Goal: Navigation & Orientation: Find specific page/section

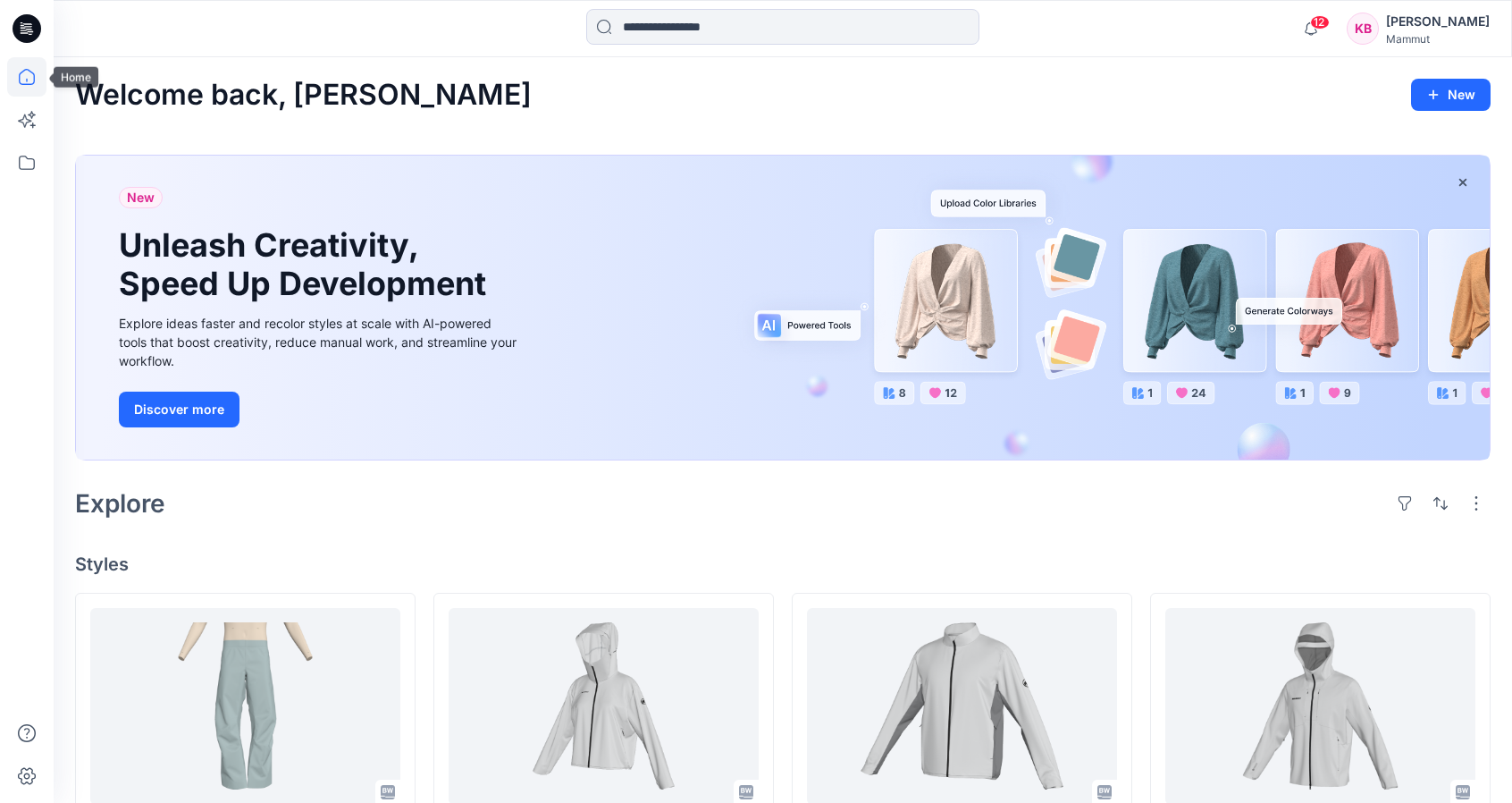
click at [29, 72] on icon at bounding box center [27, 77] width 39 height 39
click at [33, 157] on icon at bounding box center [27, 163] width 39 height 39
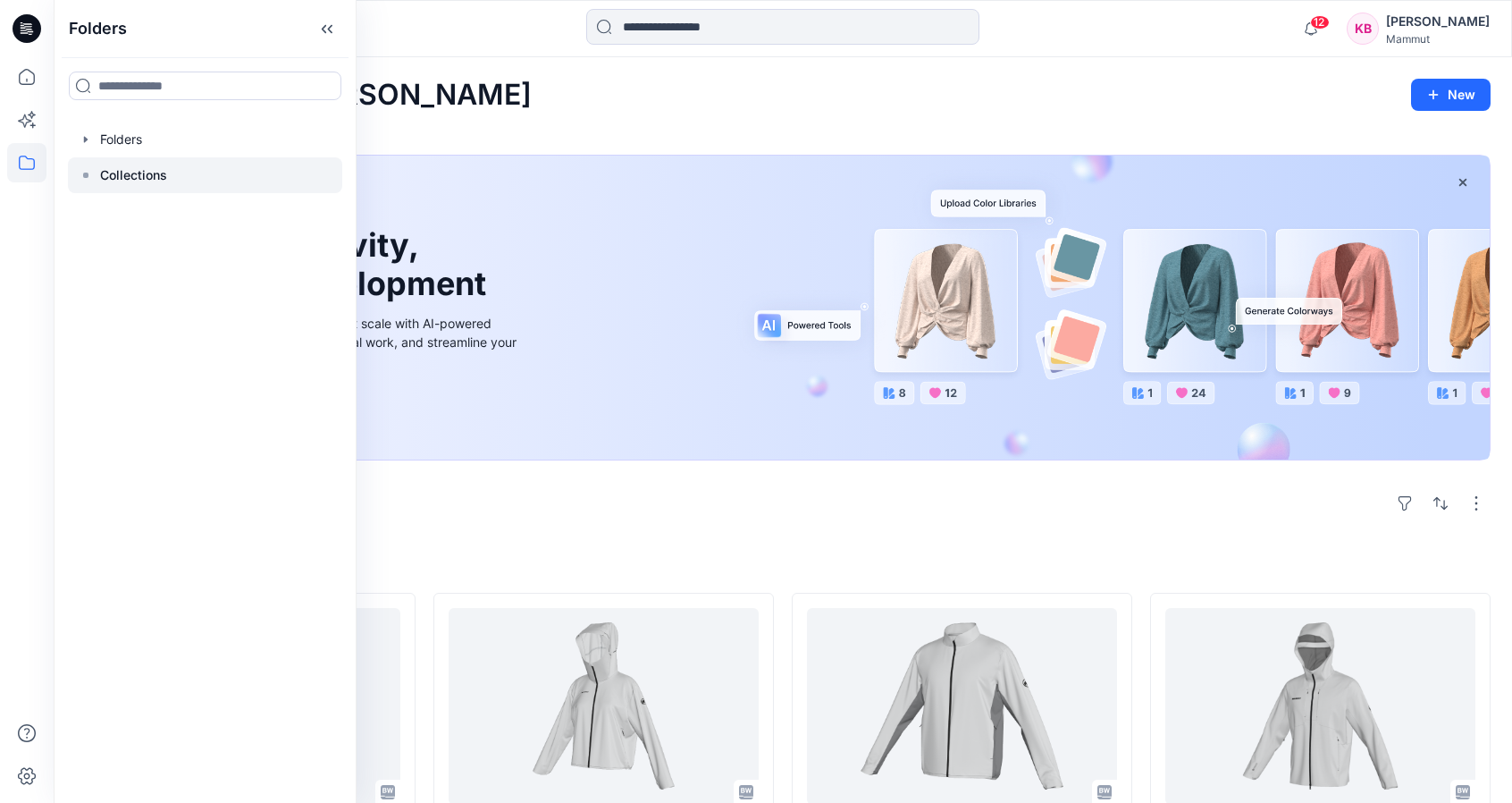
click at [92, 178] on icon at bounding box center [86, 175] width 15 height 15
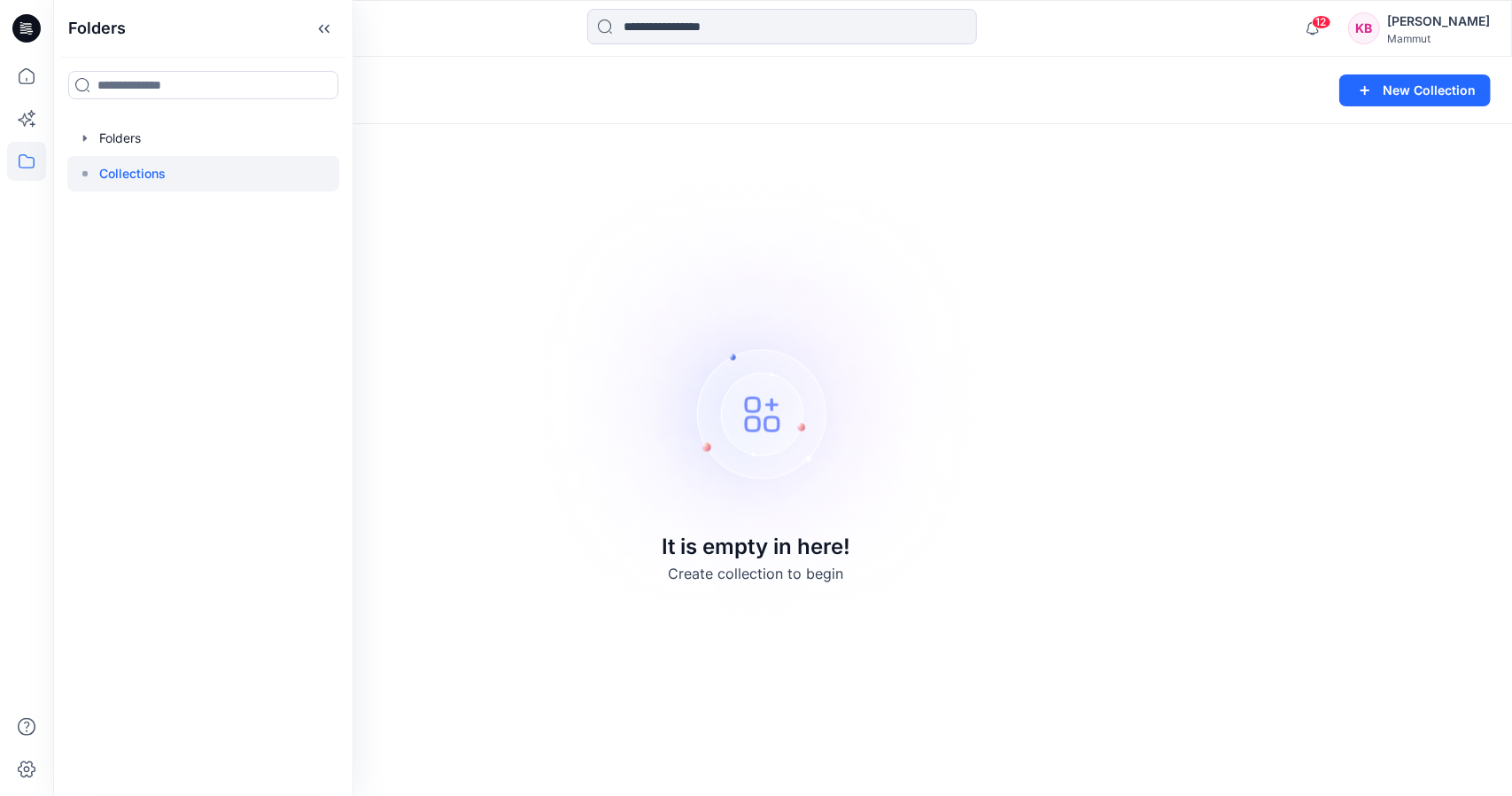
click at [91, 177] on icon at bounding box center [85, 174] width 15 height 15
click at [83, 142] on icon "button" at bounding box center [85, 138] width 15 height 15
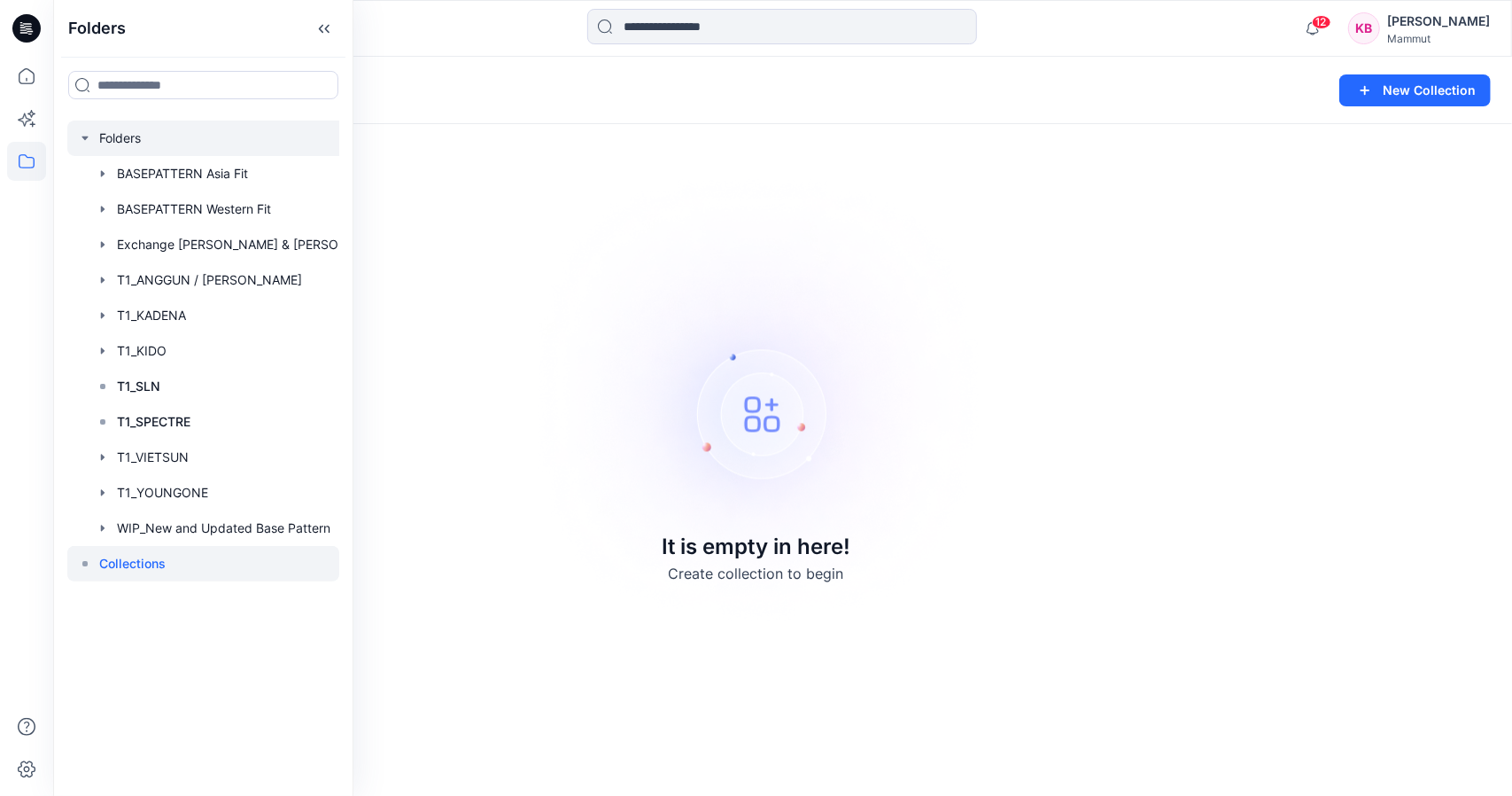
click at [89, 136] on icon "button" at bounding box center [85, 138] width 15 height 15
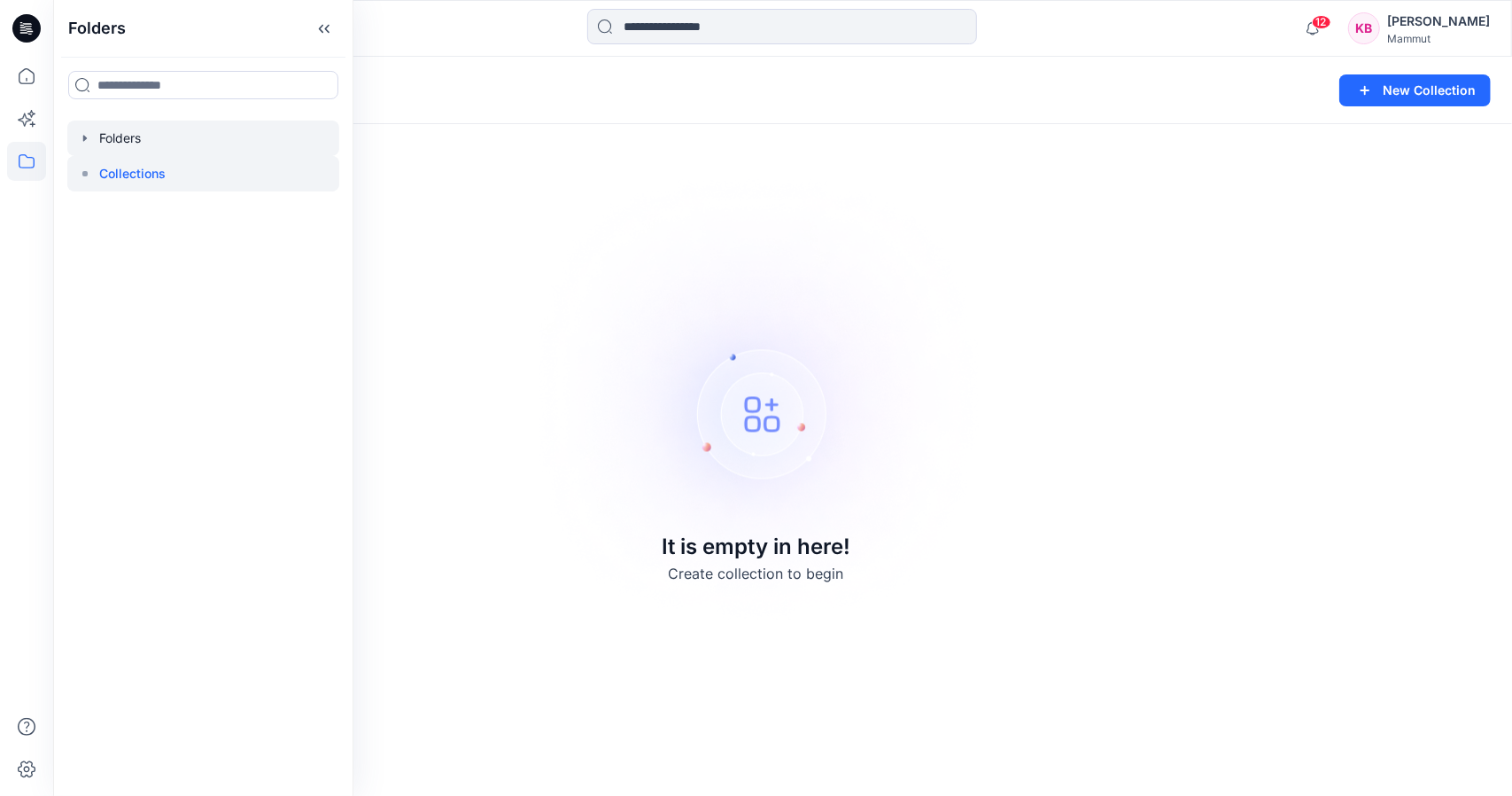
click at [89, 136] on icon "button" at bounding box center [85, 138] width 15 height 15
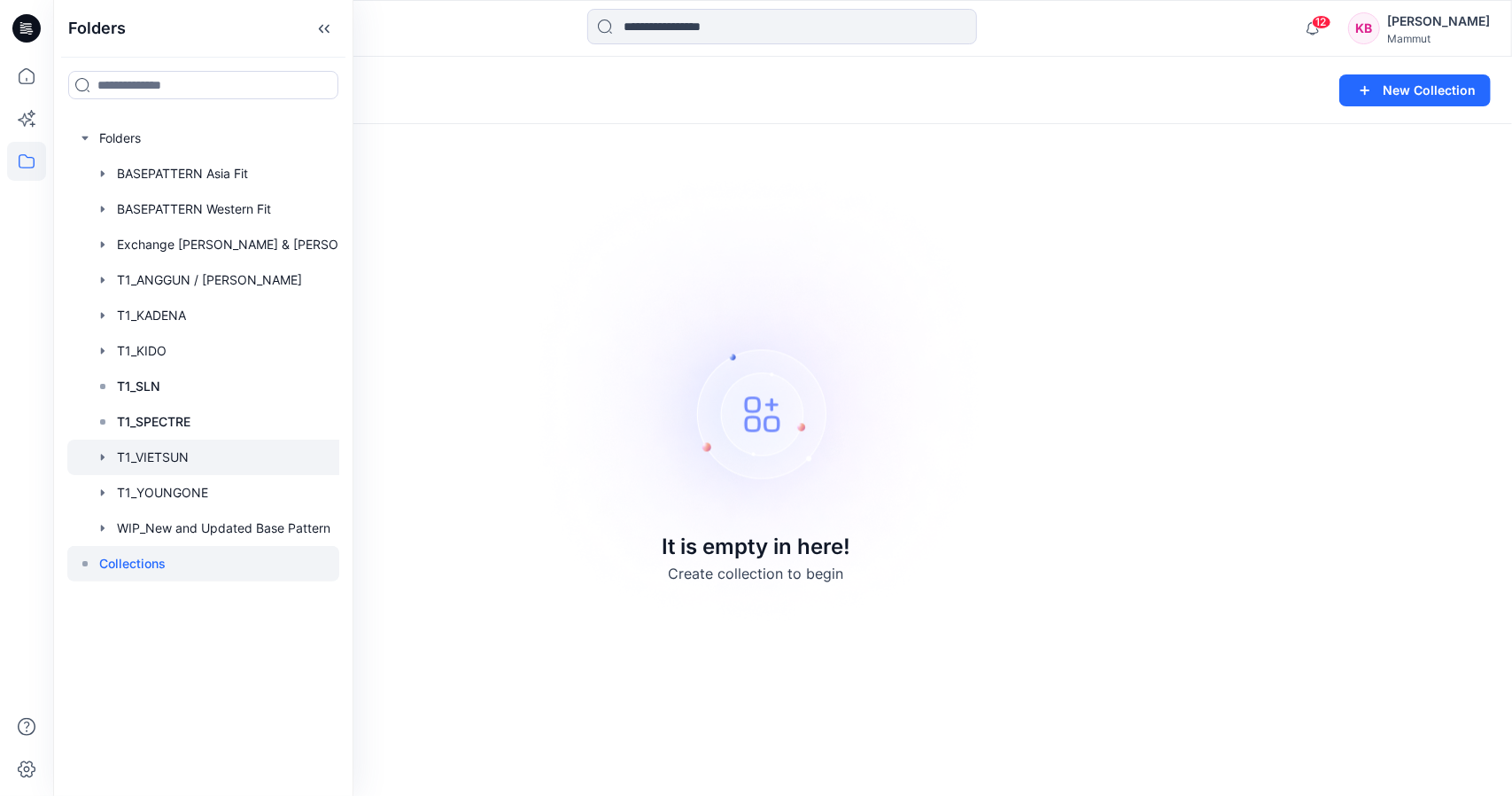
click at [193, 450] on div at bounding box center [227, 457] width 318 height 35
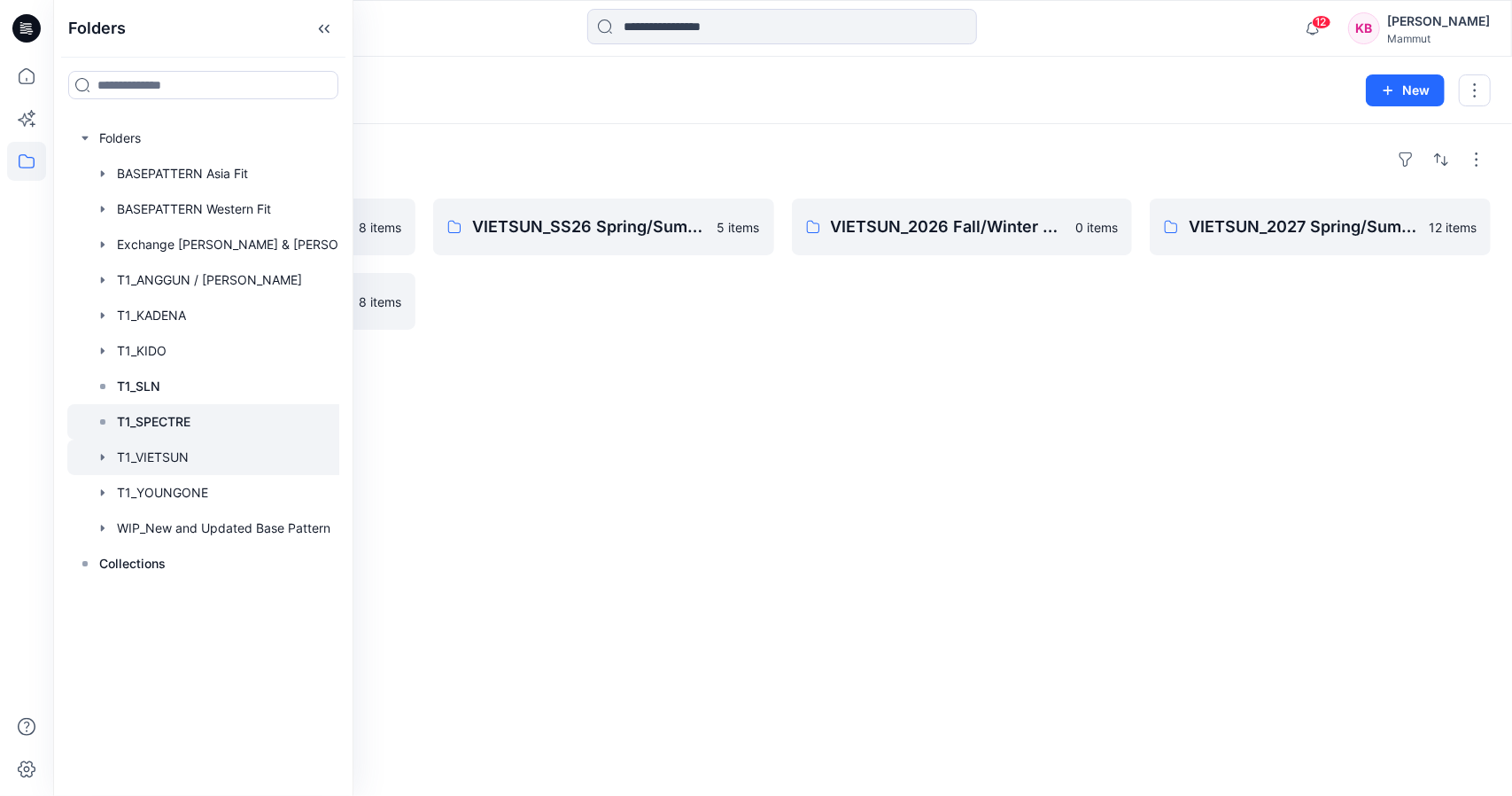
click at [191, 410] on div at bounding box center [227, 422] width 318 height 35
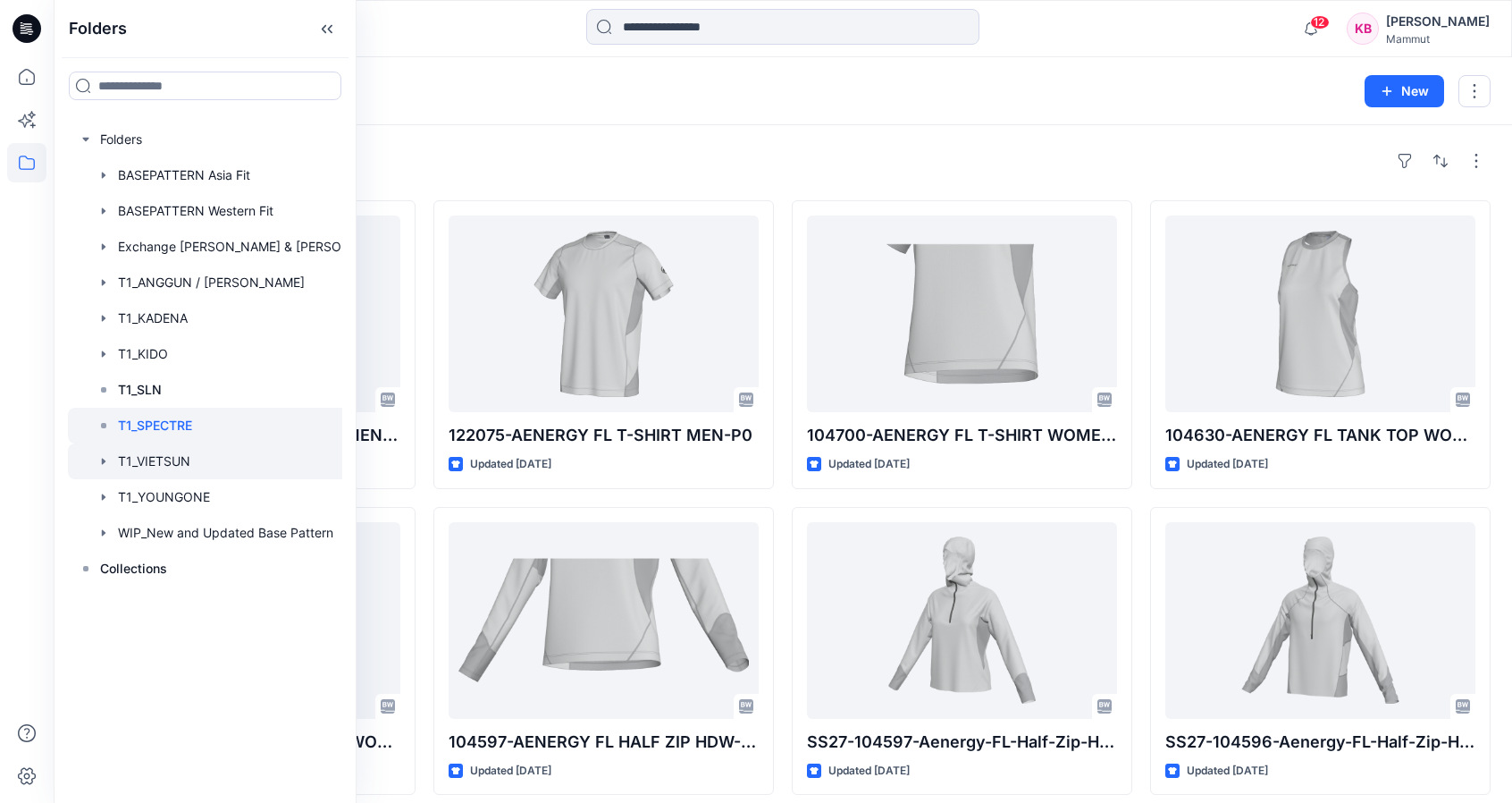
click at [176, 447] on div at bounding box center [229, 461] width 321 height 35
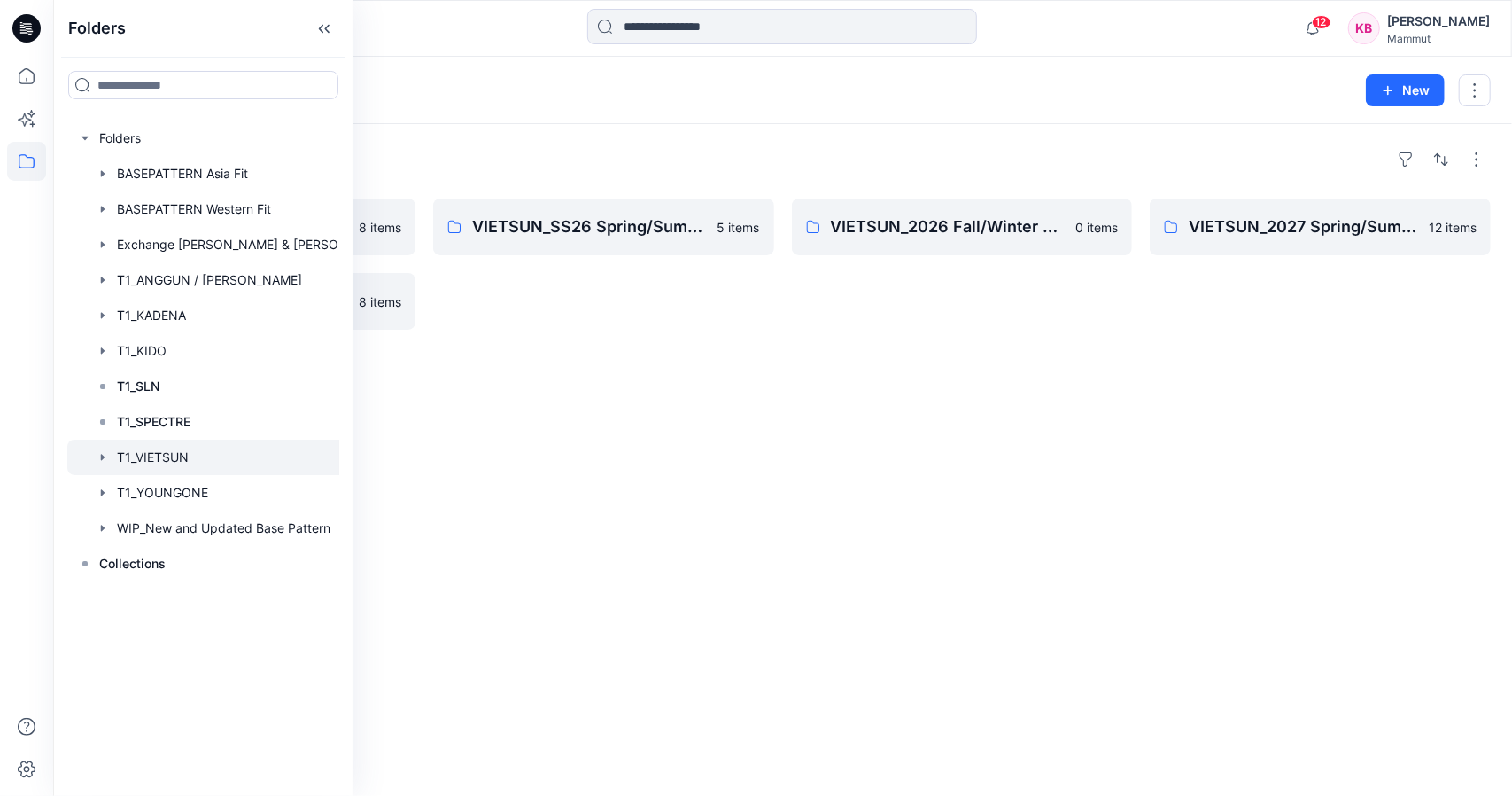
click at [528, 340] on div "Folders VIETSUN_SS27 Spring/Summer [GEOGRAPHIC_DATA] 8 items VIETSUN_2026 Fall/…" at bounding box center [782, 460] width 1459 height 672
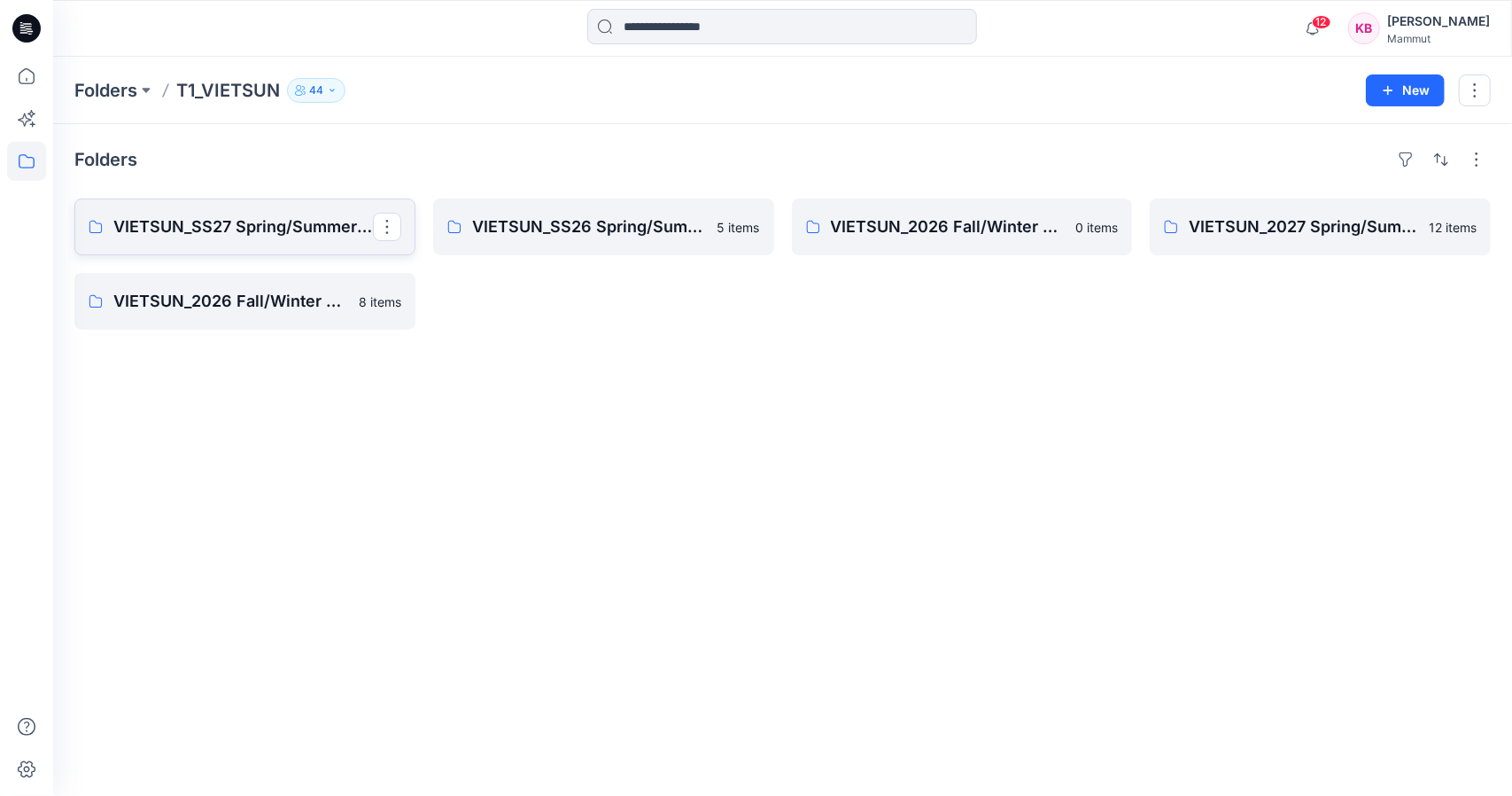
click at [288, 217] on p "VIETSUN_SS27 Spring/Summer [GEOGRAPHIC_DATA]" at bounding box center [243, 227] width 260 height 24
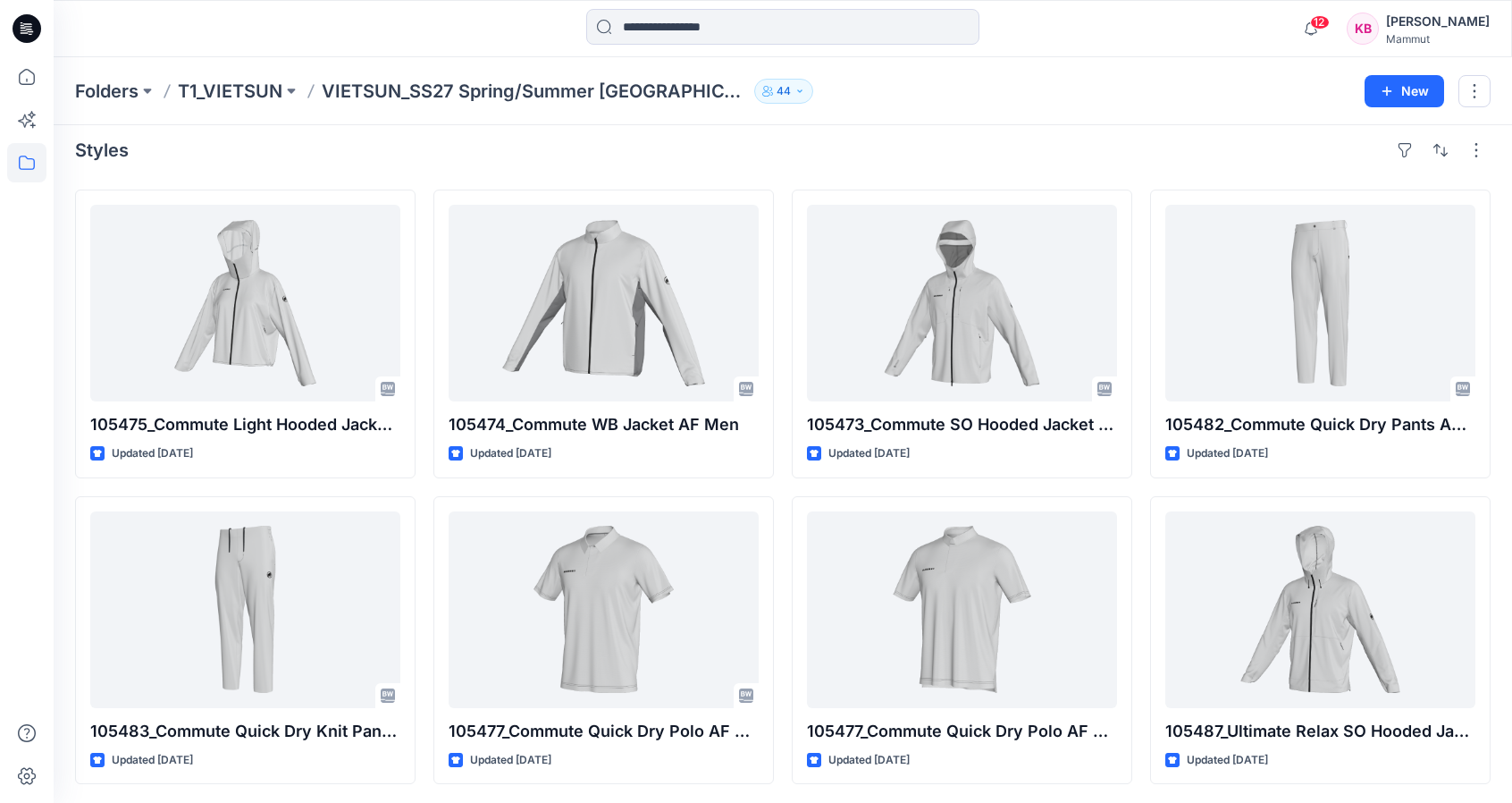
scroll to position [12, 0]
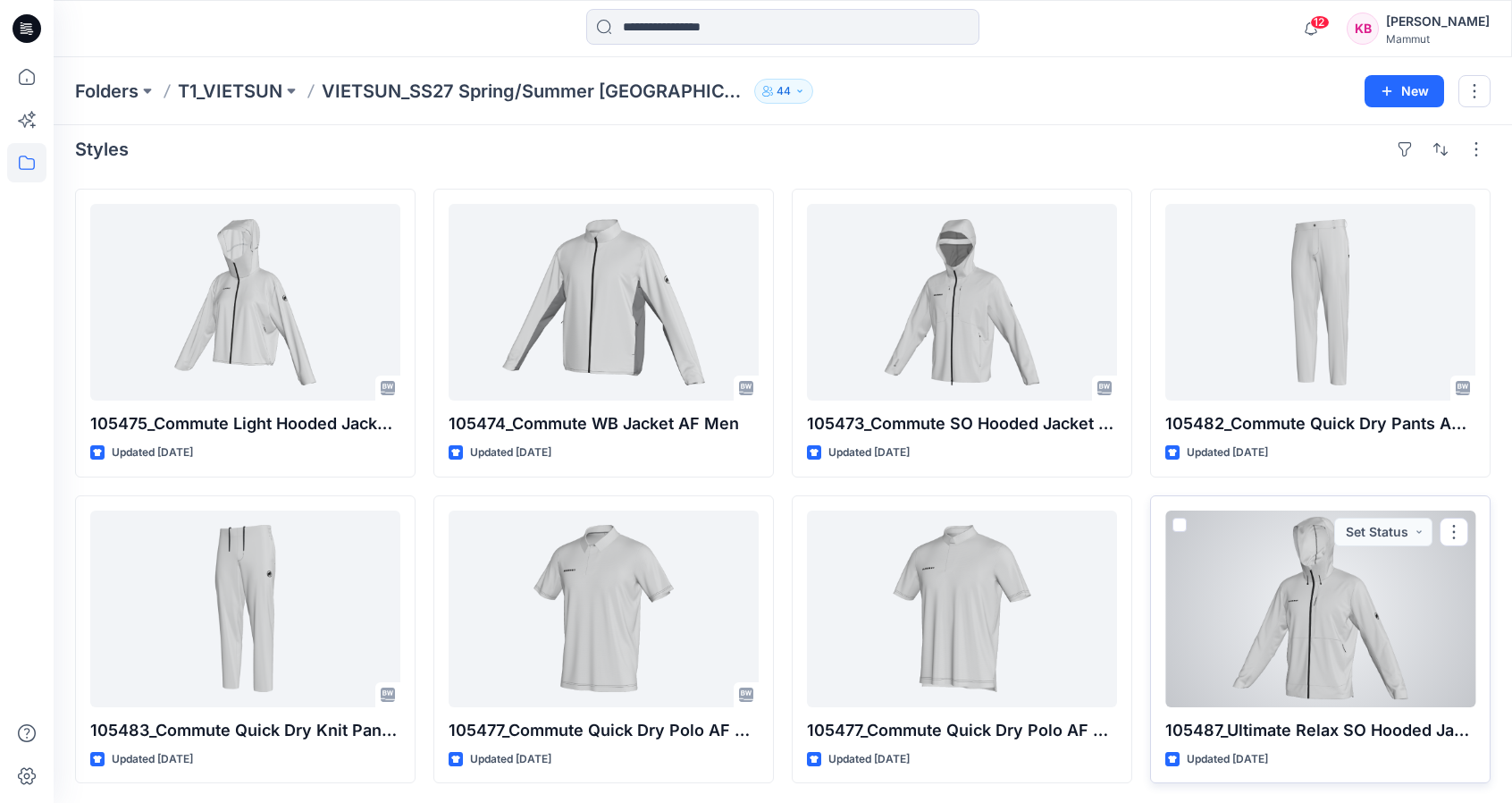
click at [1363, 634] on div at bounding box center [1320, 609] width 310 height 197
click at [1363, 634] on div "Folders T1_VIETSUN VIETSUN_SS27 Spring/Summer CHINA 44 New Styles 105475_Commut…" at bounding box center [782, 425] width 1458 height 759
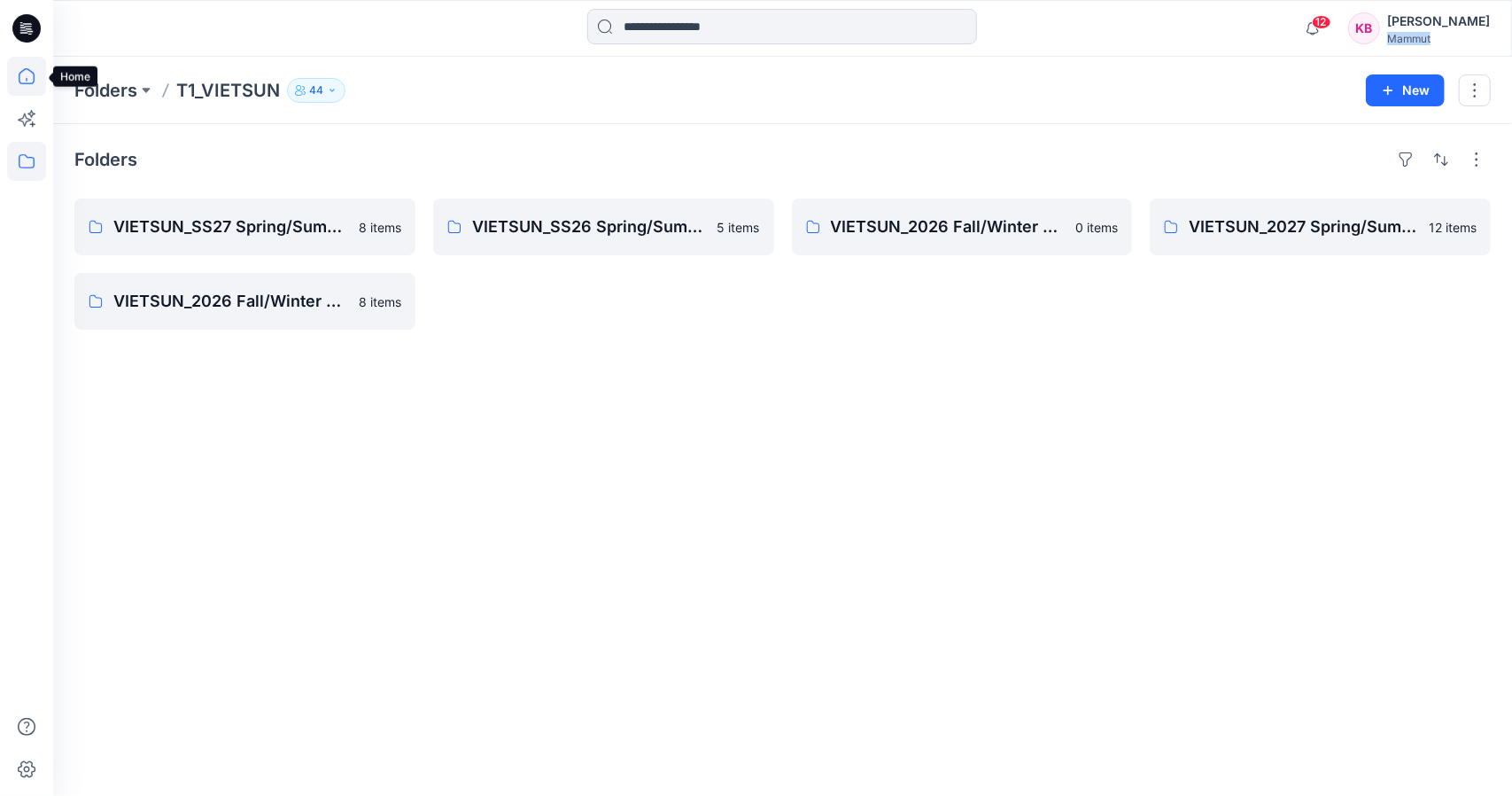
click at [26, 71] on icon at bounding box center [26, 76] width 39 height 39
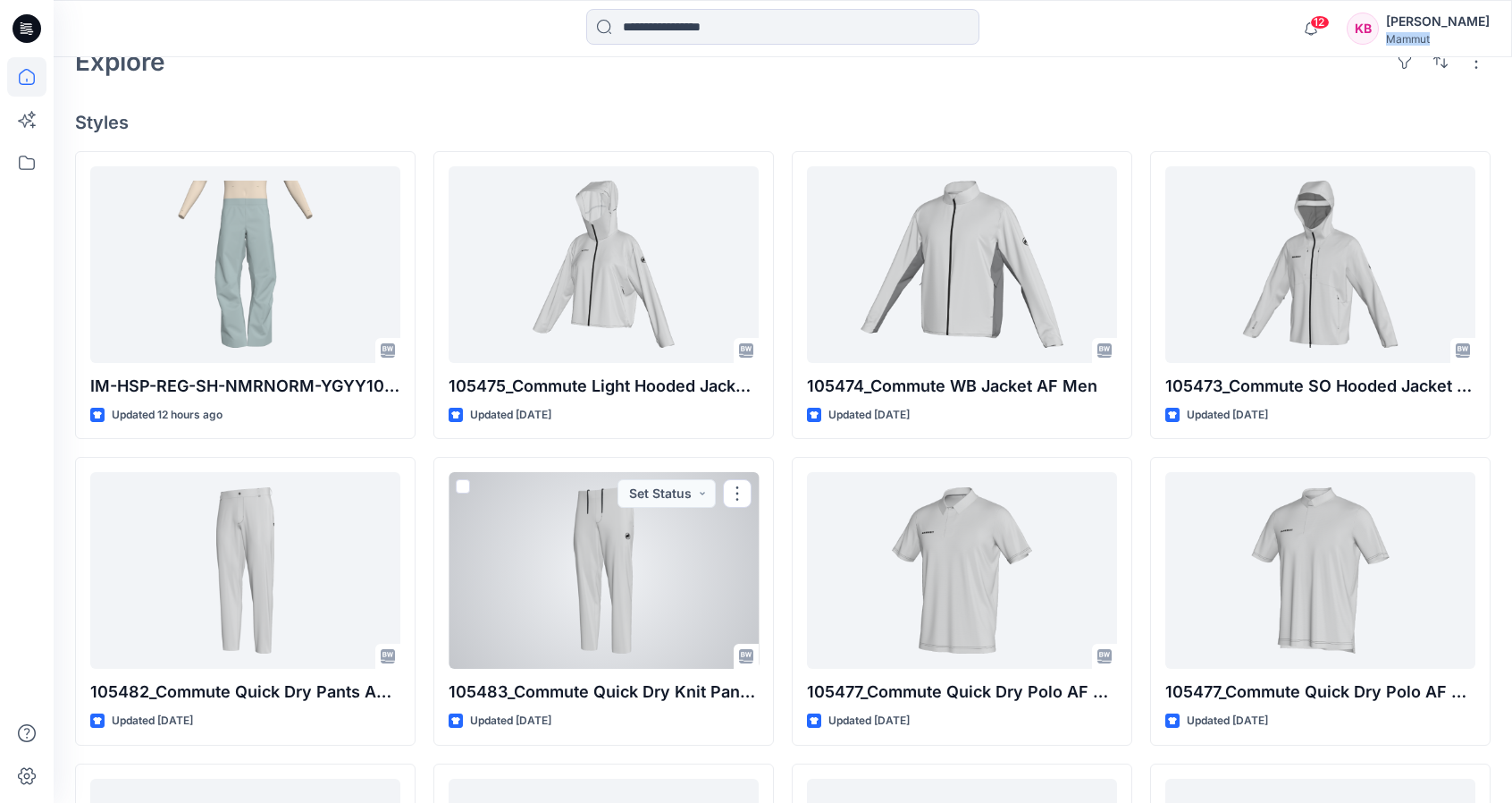
scroll to position [447, 0]
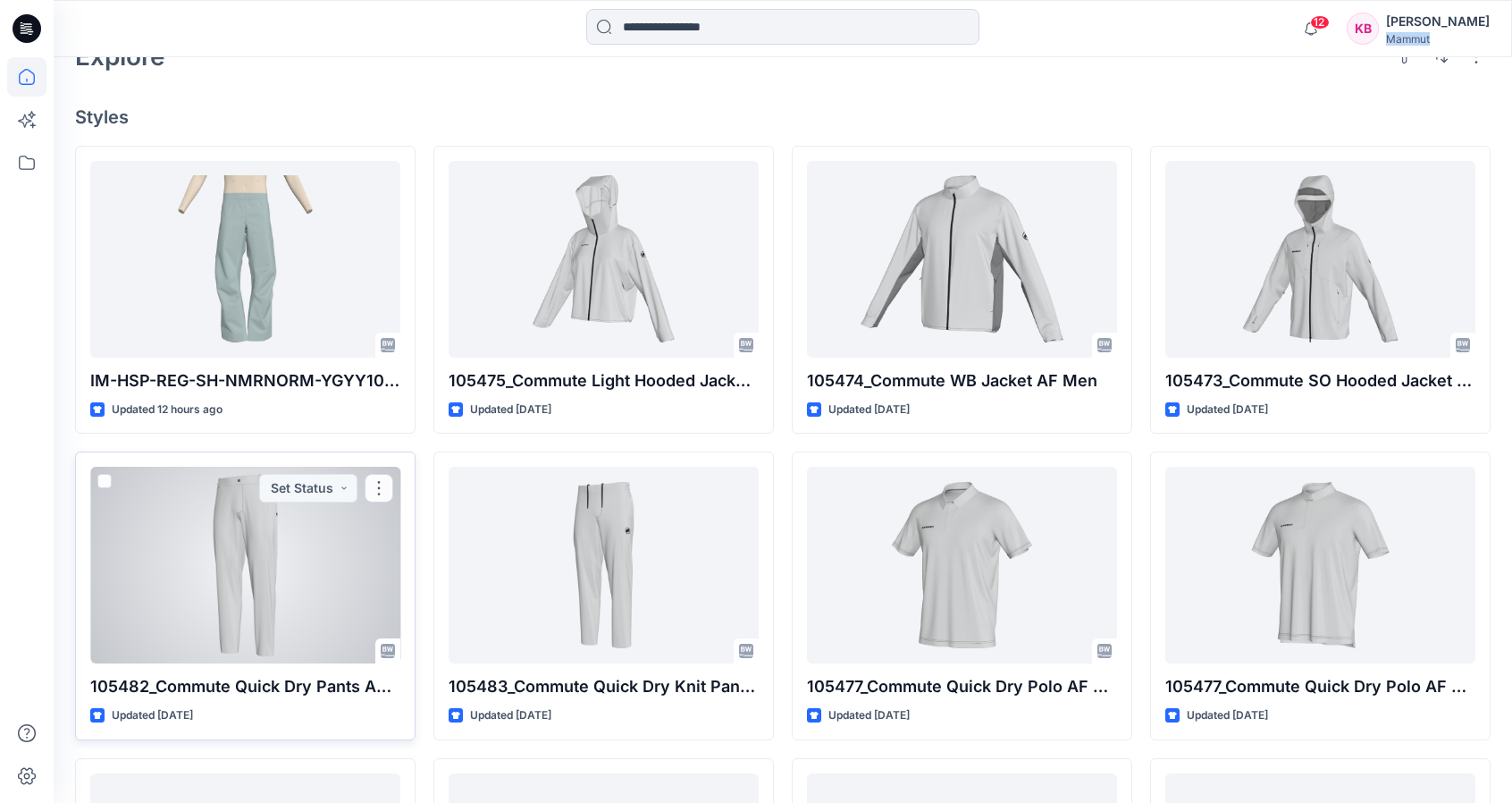
click at [361, 569] on div at bounding box center [245, 566] width 310 height 197
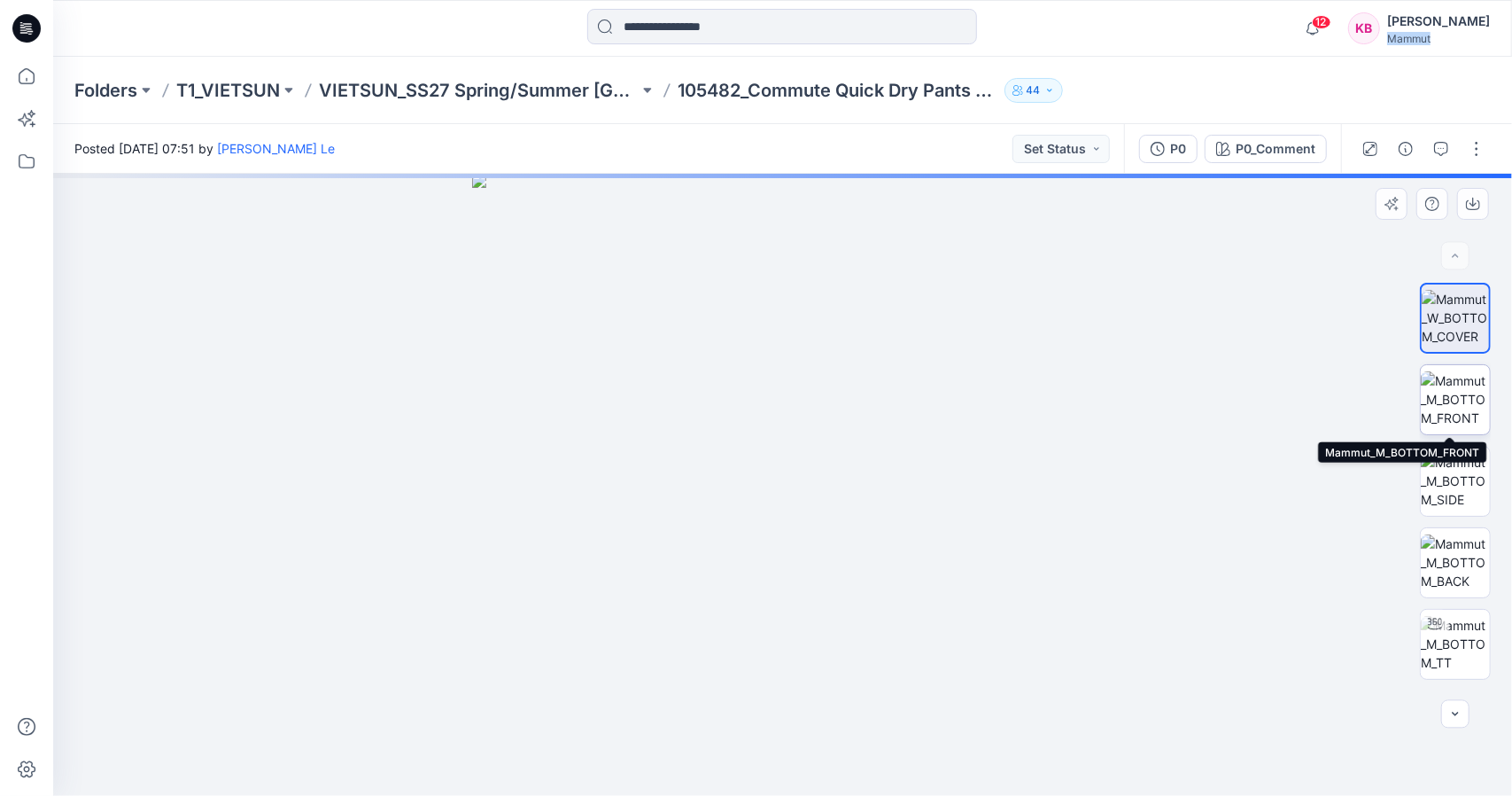
click at [1460, 403] on img at bounding box center [1455, 398] width 69 height 56
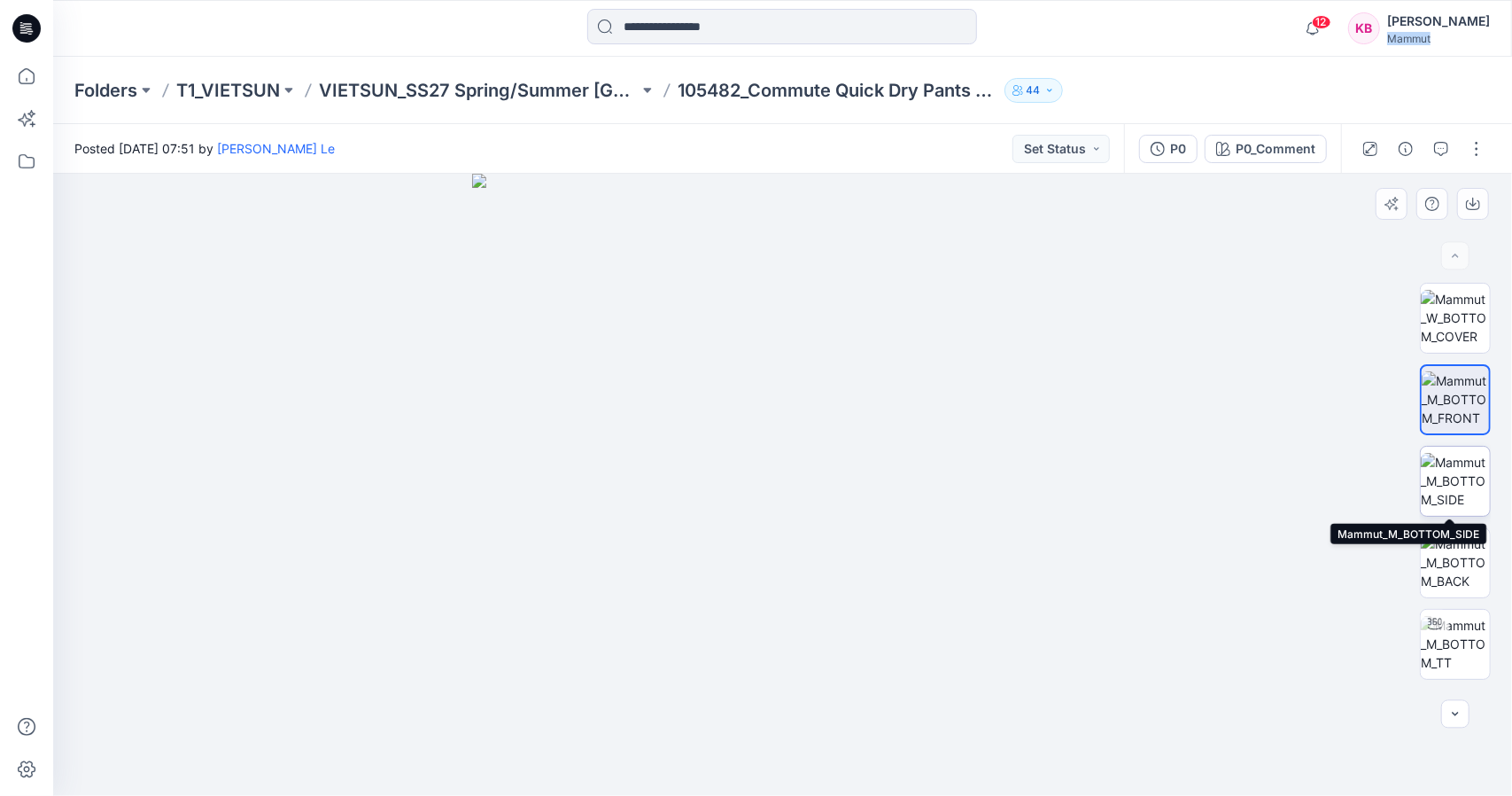
click at [1471, 462] on img at bounding box center [1455, 481] width 69 height 56
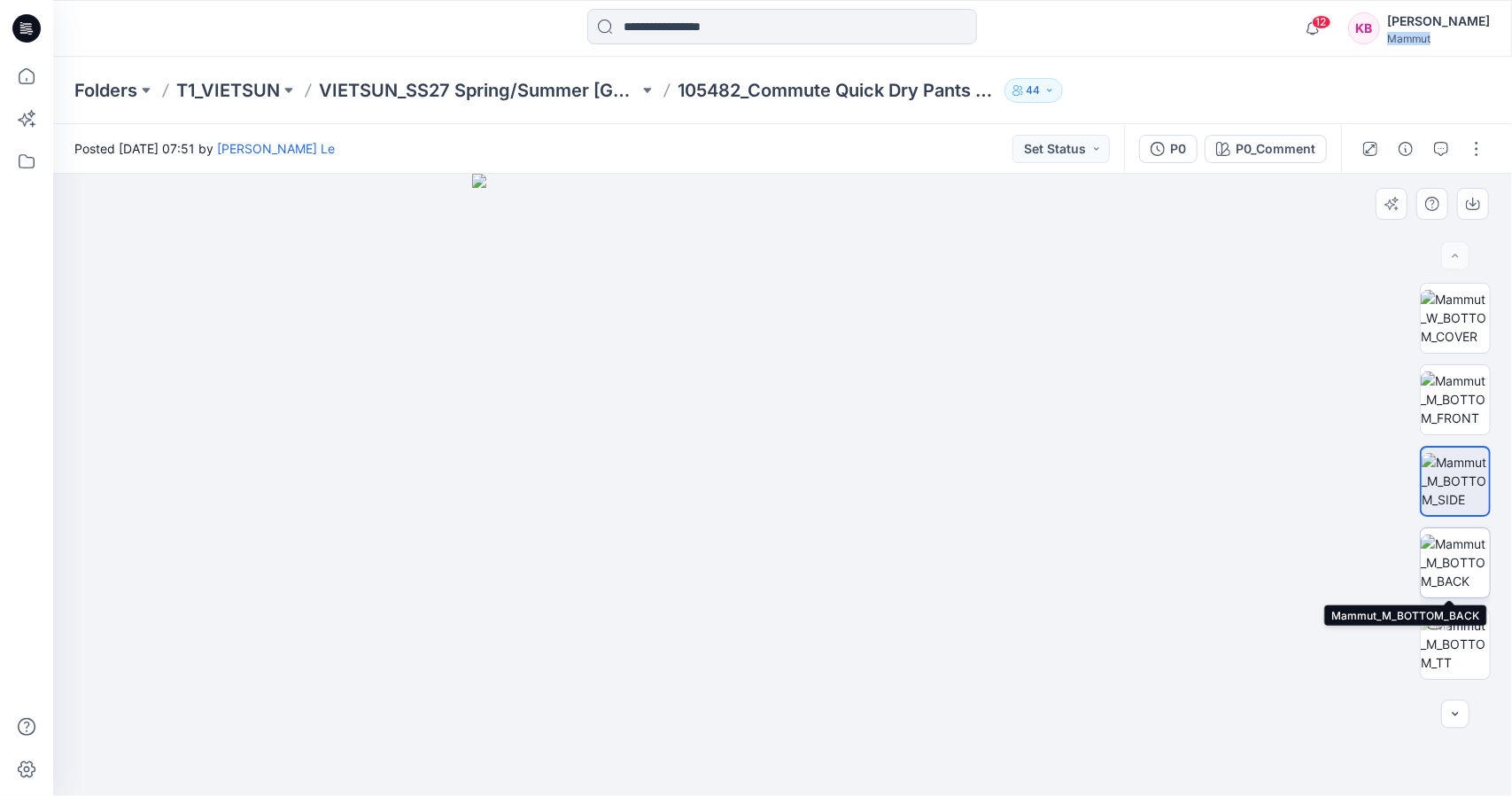
click at [1465, 553] on img at bounding box center [1455, 562] width 69 height 56
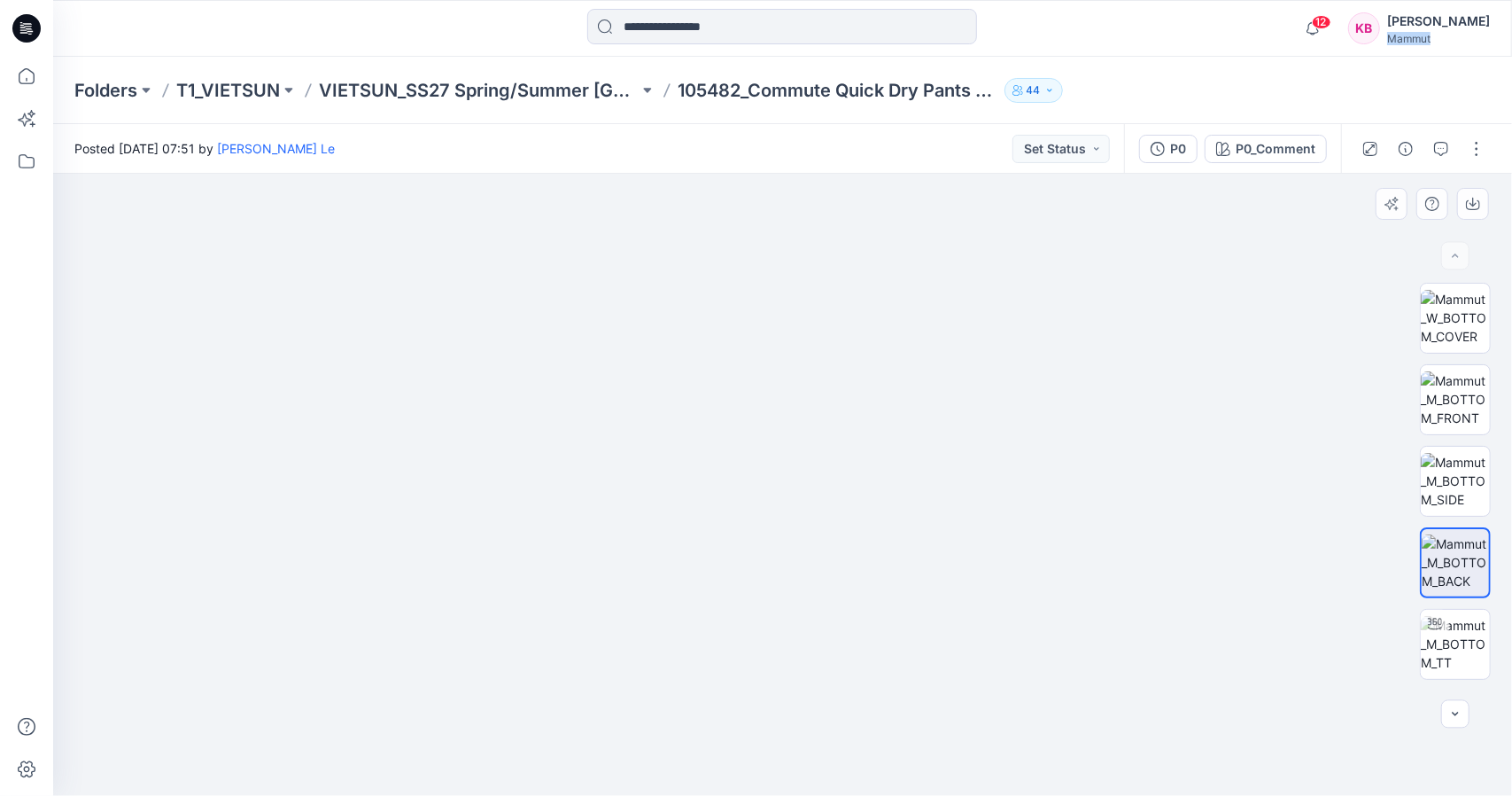
drag, startPoint x: 819, startPoint y: 347, endPoint x: 884, endPoint y: 533, distance: 197.0
click at [884, 533] on img at bounding box center [782, 462] width 1083 height 666
drag, startPoint x: 805, startPoint y: 606, endPoint x: 860, endPoint y: 396, distance: 217.1
click at [860, 396] on img at bounding box center [783, 390] width 911 height 813
click at [860, 396] on img at bounding box center [783, 366] width 911 height 859
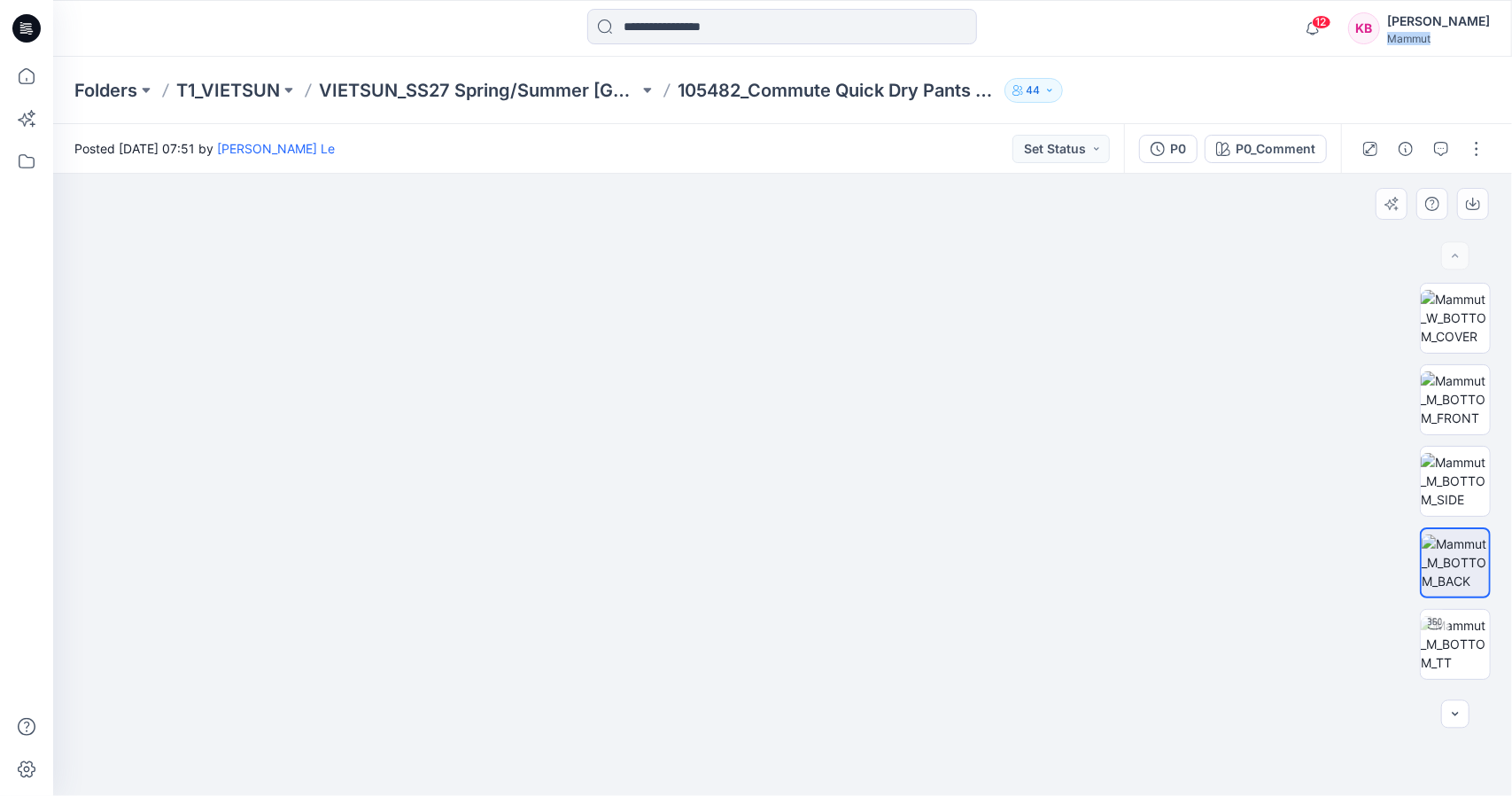
drag, startPoint x: 863, startPoint y: 452, endPoint x: 995, endPoint y: 495, distance: 138.8
click at [995, 495] on img at bounding box center [783, 389] width 911 height 814
click at [1452, 643] on img at bounding box center [1455, 643] width 69 height 56
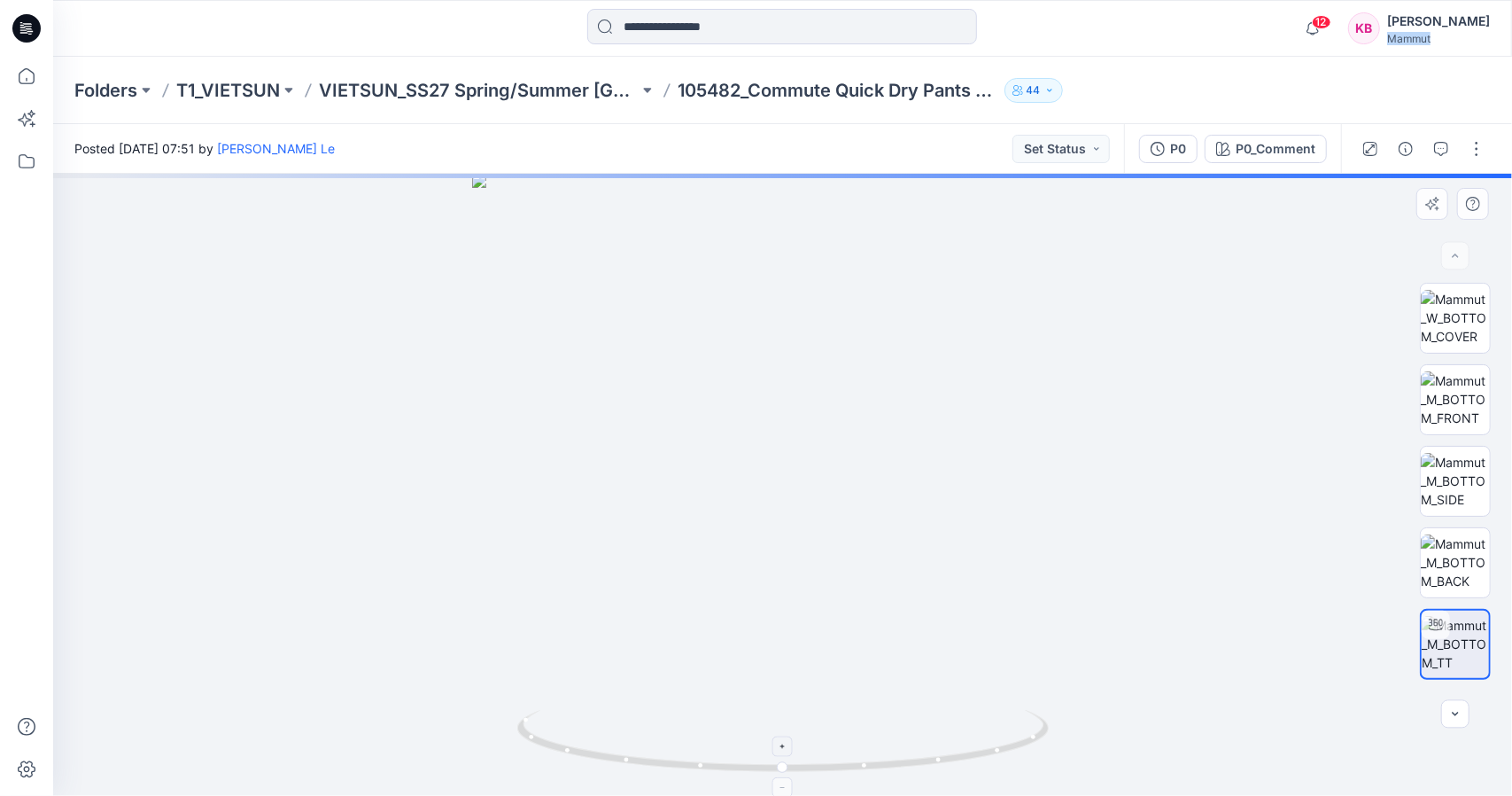
click at [864, 774] on icon at bounding box center [785, 743] width 536 height 66
drag, startPoint x: 864, startPoint y: 773, endPoint x: 1160, endPoint y: 735, distance: 298.4
click at [1160, 735] on div at bounding box center [782, 484] width 1459 height 622
click at [1454, 718] on icon "button" at bounding box center [1455, 714] width 15 height 15
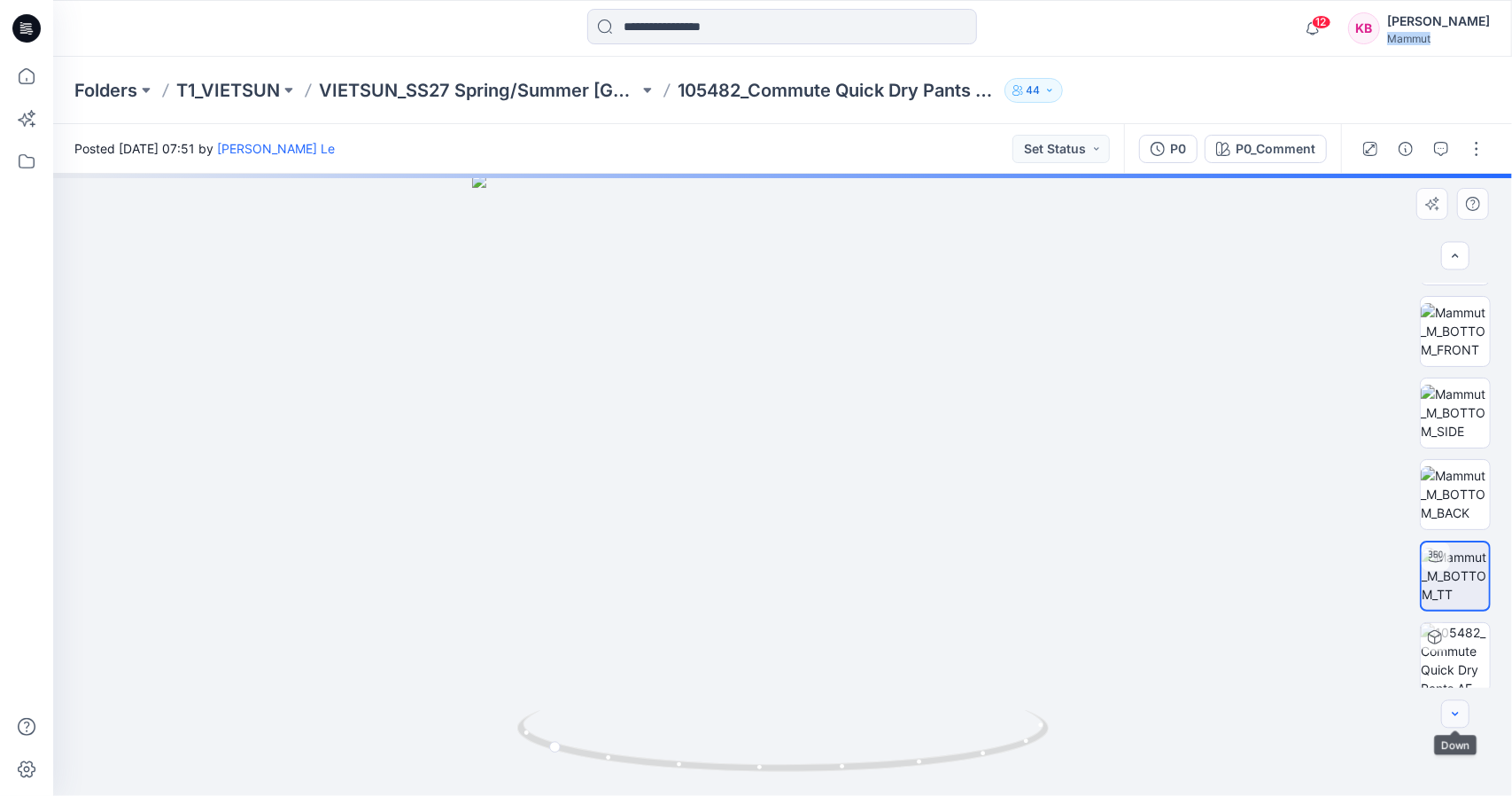
scroll to position [69, 0]
click at [1454, 654] on img at bounding box center [1455, 656] width 69 height 69
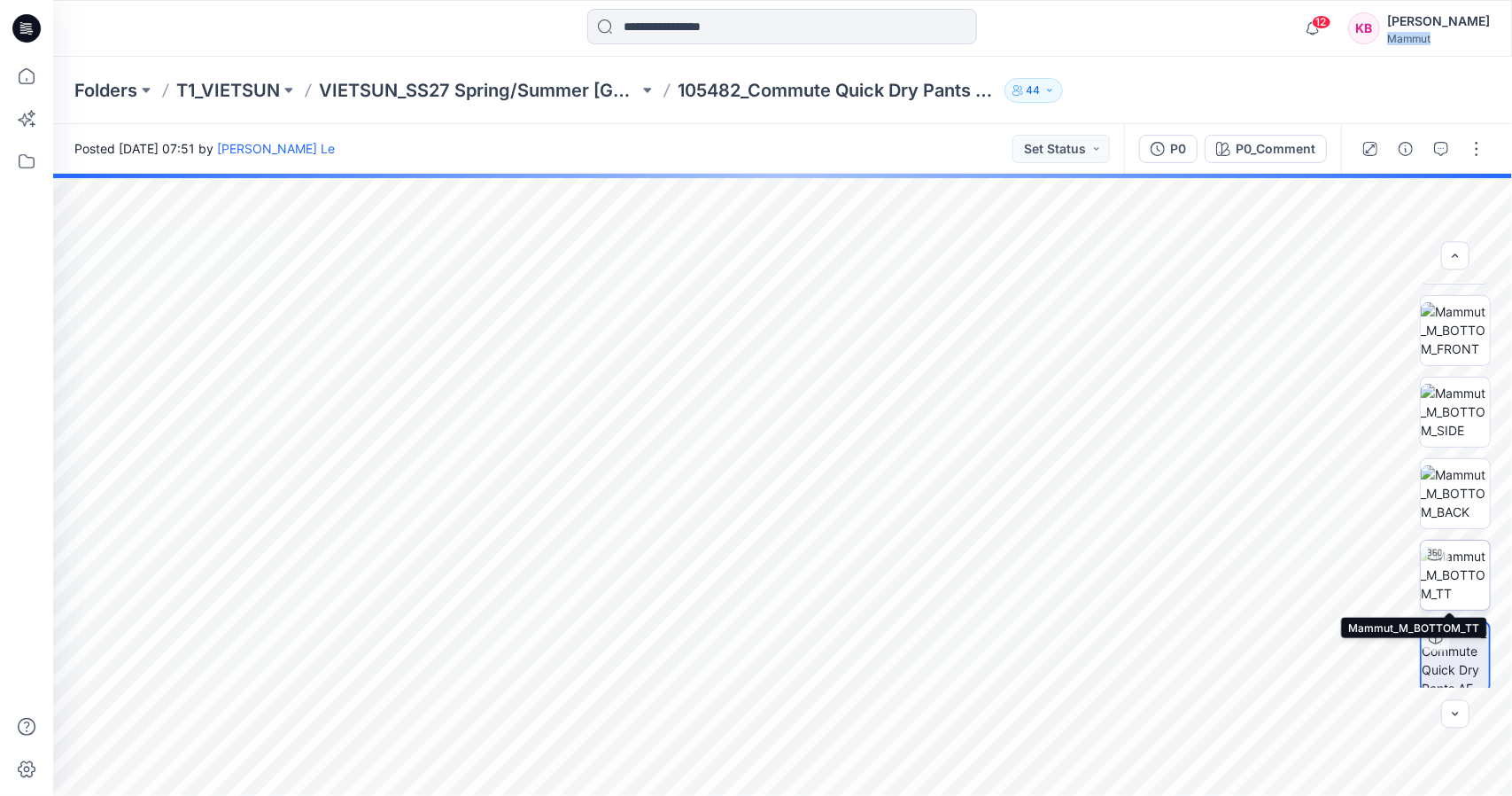
click at [1462, 584] on img at bounding box center [1455, 574] width 69 height 56
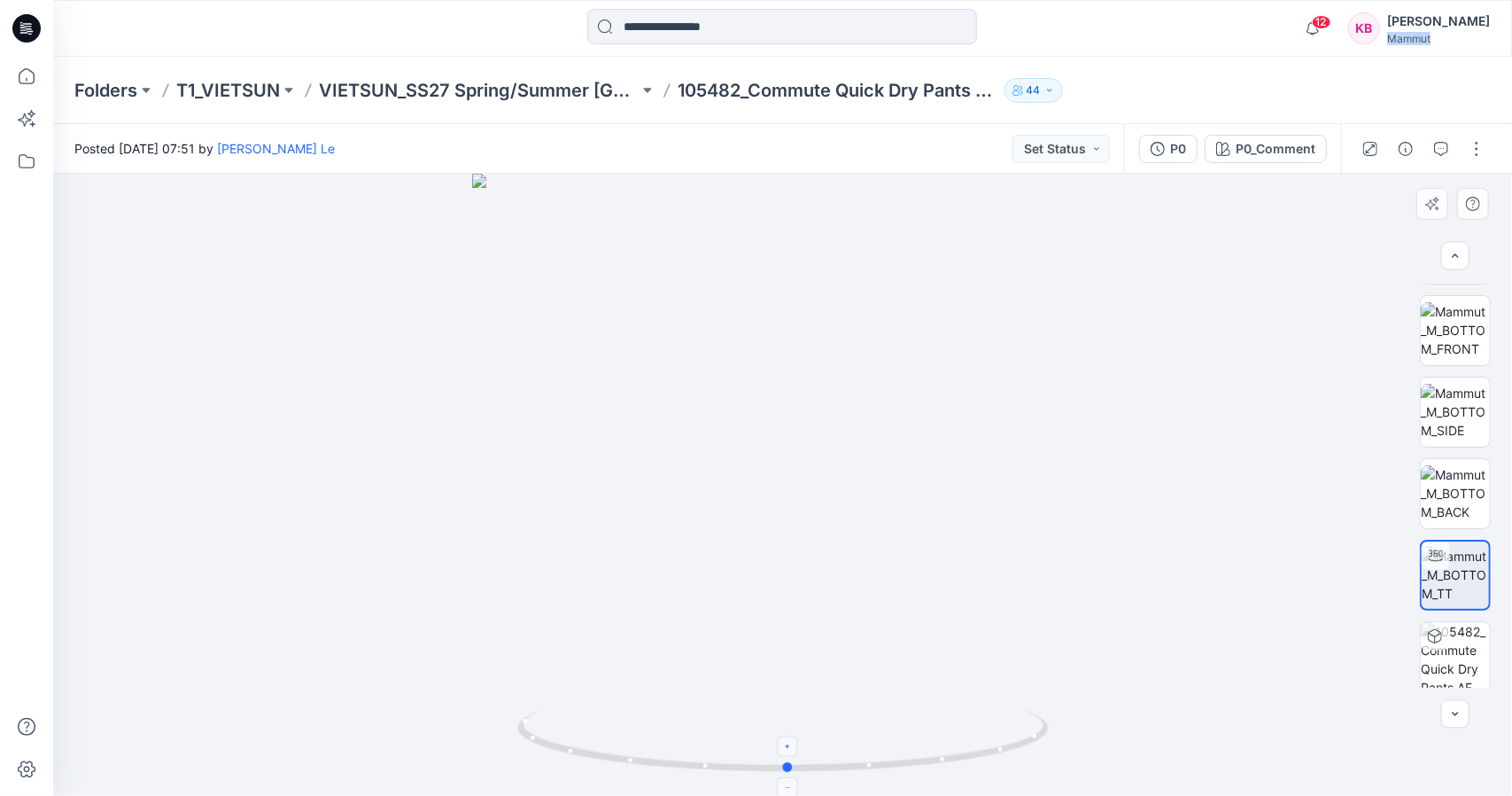
drag, startPoint x: 786, startPoint y: 773, endPoint x: 791, endPoint y: 739, distance: 34.4
click at [791, 739] on icon at bounding box center [785, 743] width 536 height 66
click at [791, 739] on div at bounding box center [787, 746] width 21 height 21
click at [1483, 147] on button "button" at bounding box center [1477, 148] width 28 height 28
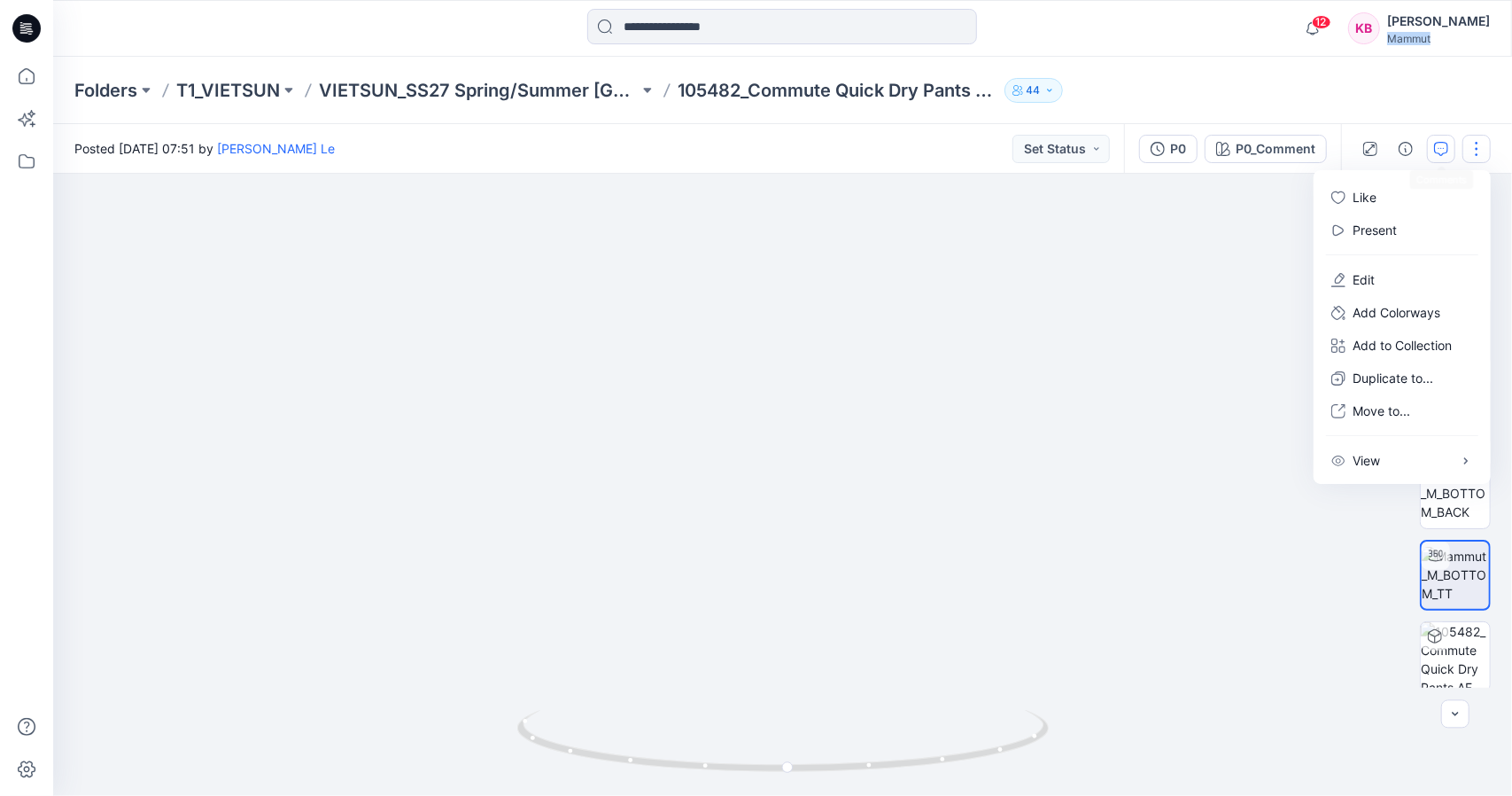
click at [1450, 147] on button "button" at bounding box center [1441, 148] width 28 height 28
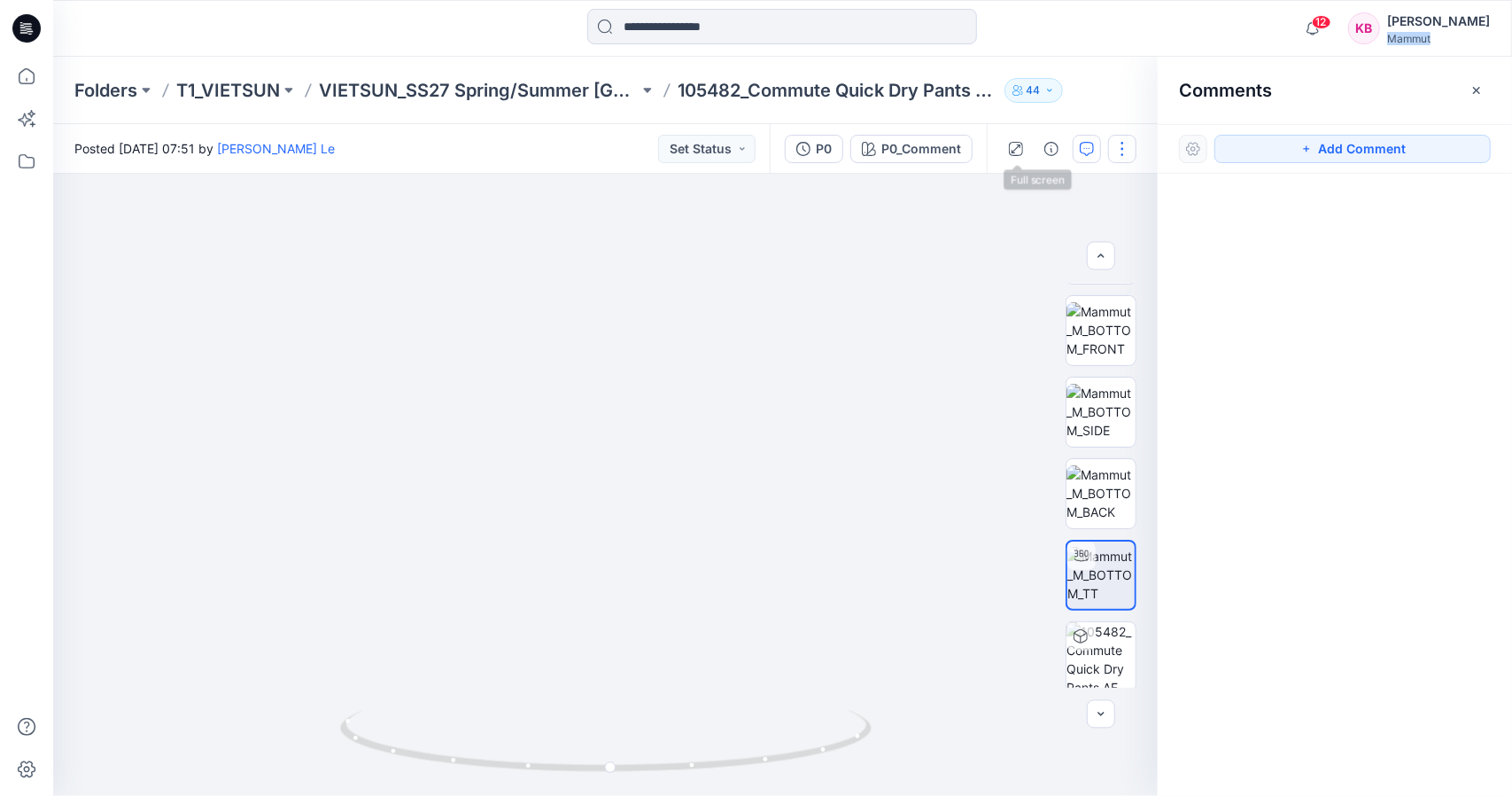
click at [1126, 141] on button "button" at bounding box center [1122, 148] width 28 height 28
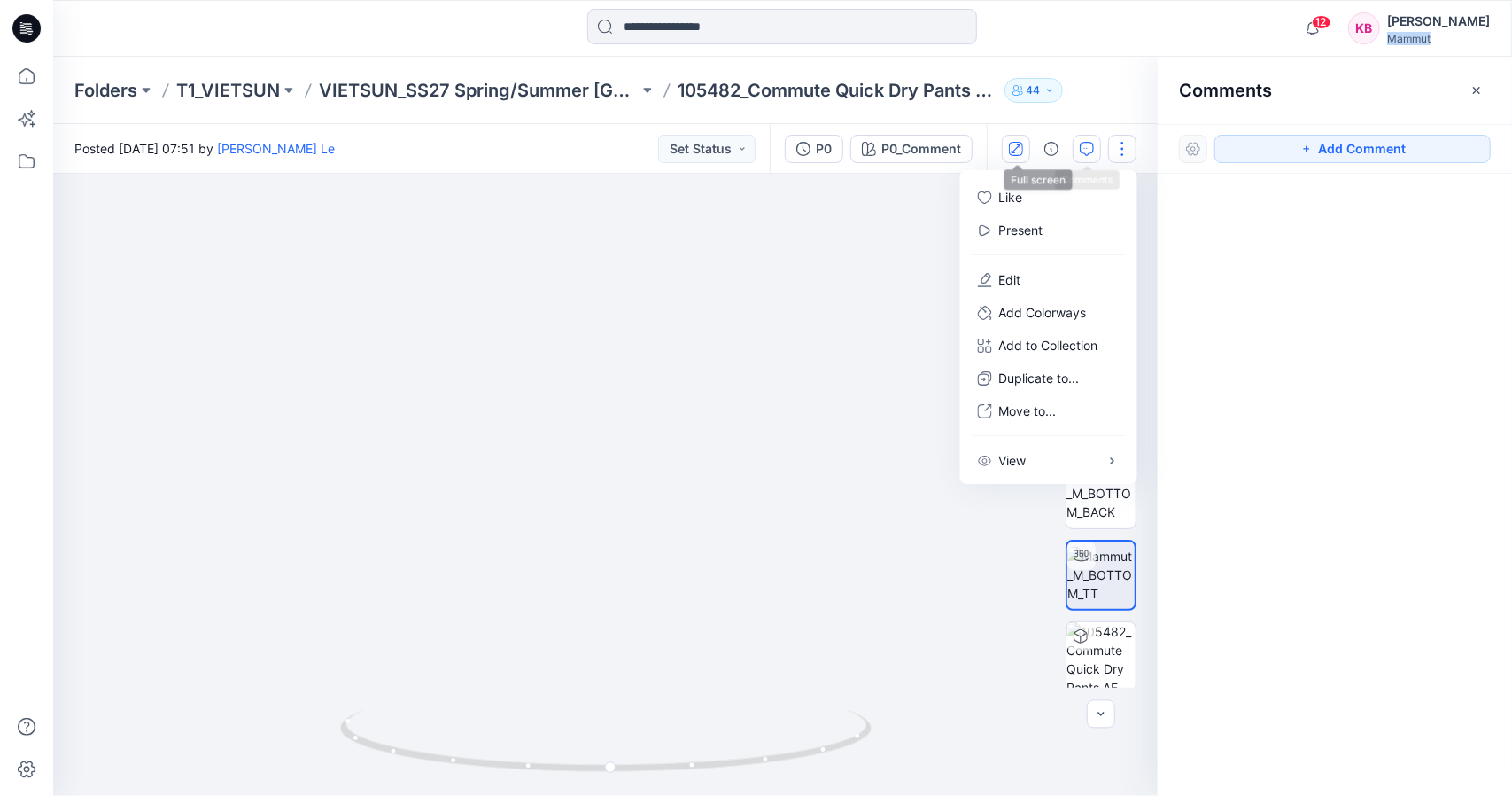
click at [1029, 147] on button "button" at bounding box center [1016, 148] width 28 height 28
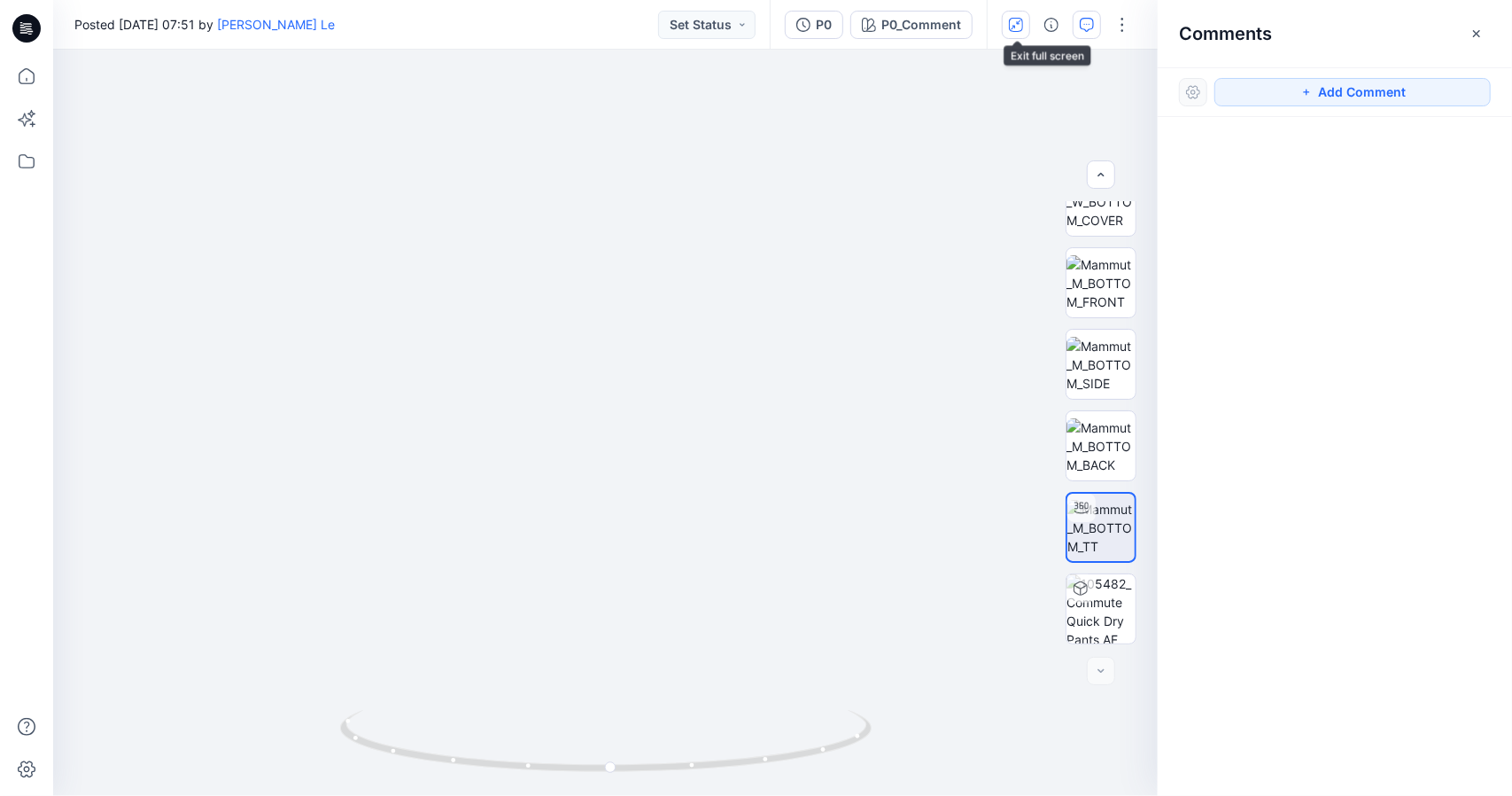
scroll to position [35, 0]
click at [1084, 522] on img at bounding box center [1101, 527] width 67 height 56
click at [1084, 450] on img at bounding box center [1101, 445] width 69 height 56
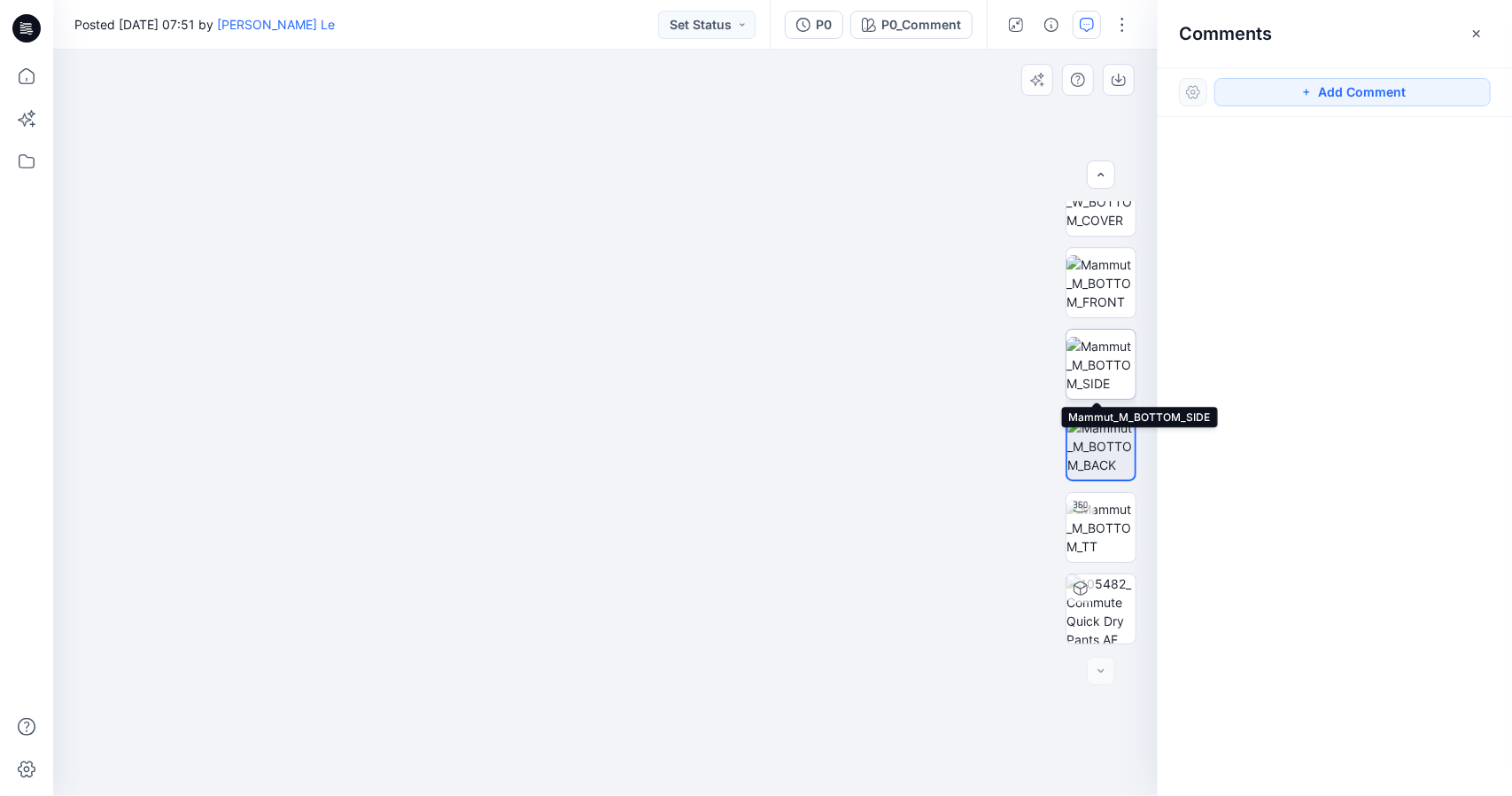
click at [1102, 350] on img at bounding box center [1101, 364] width 69 height 56
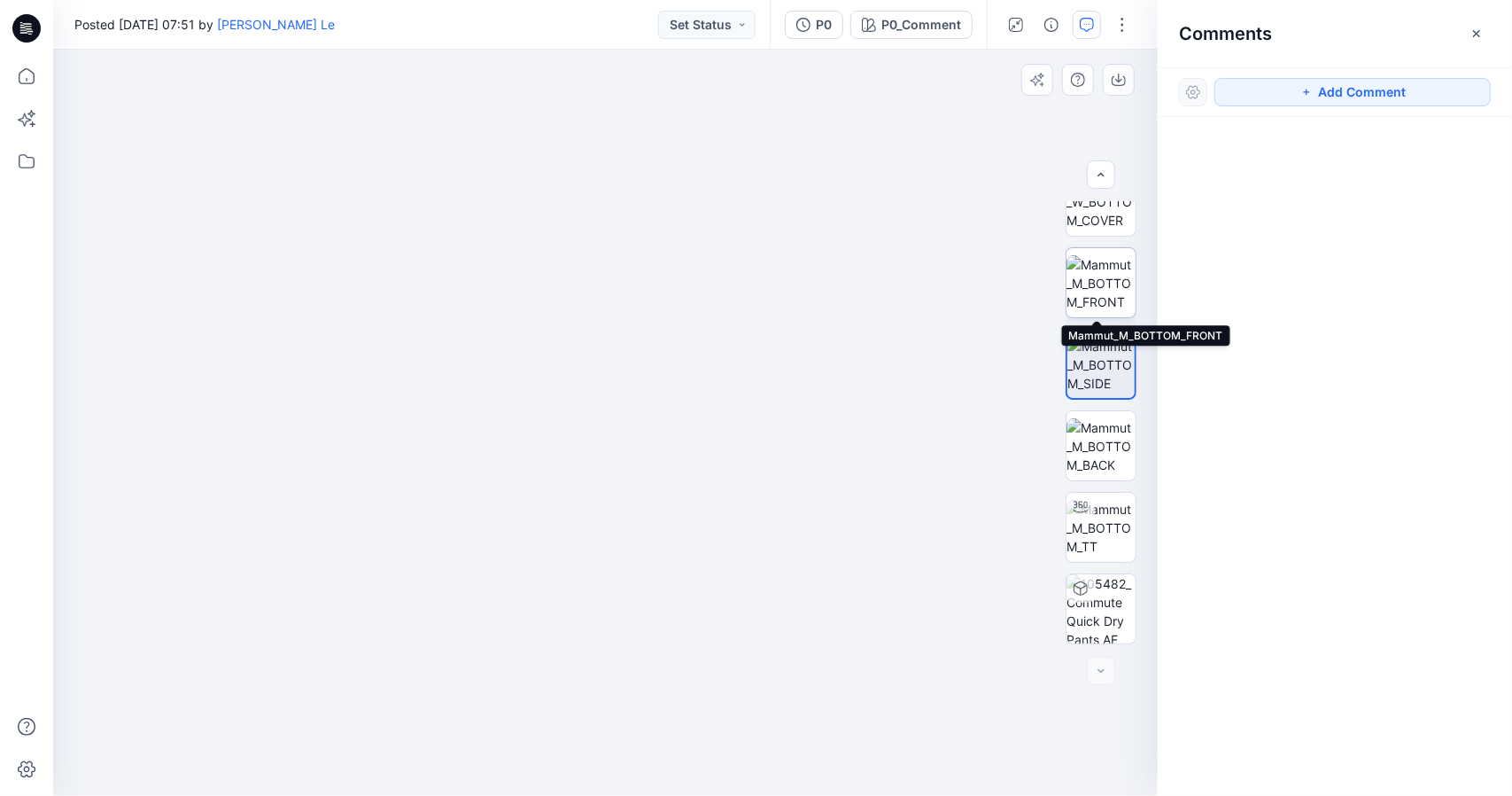
click at [1113, 265] on img at bounding box center [1101, 282] width 69 height 56
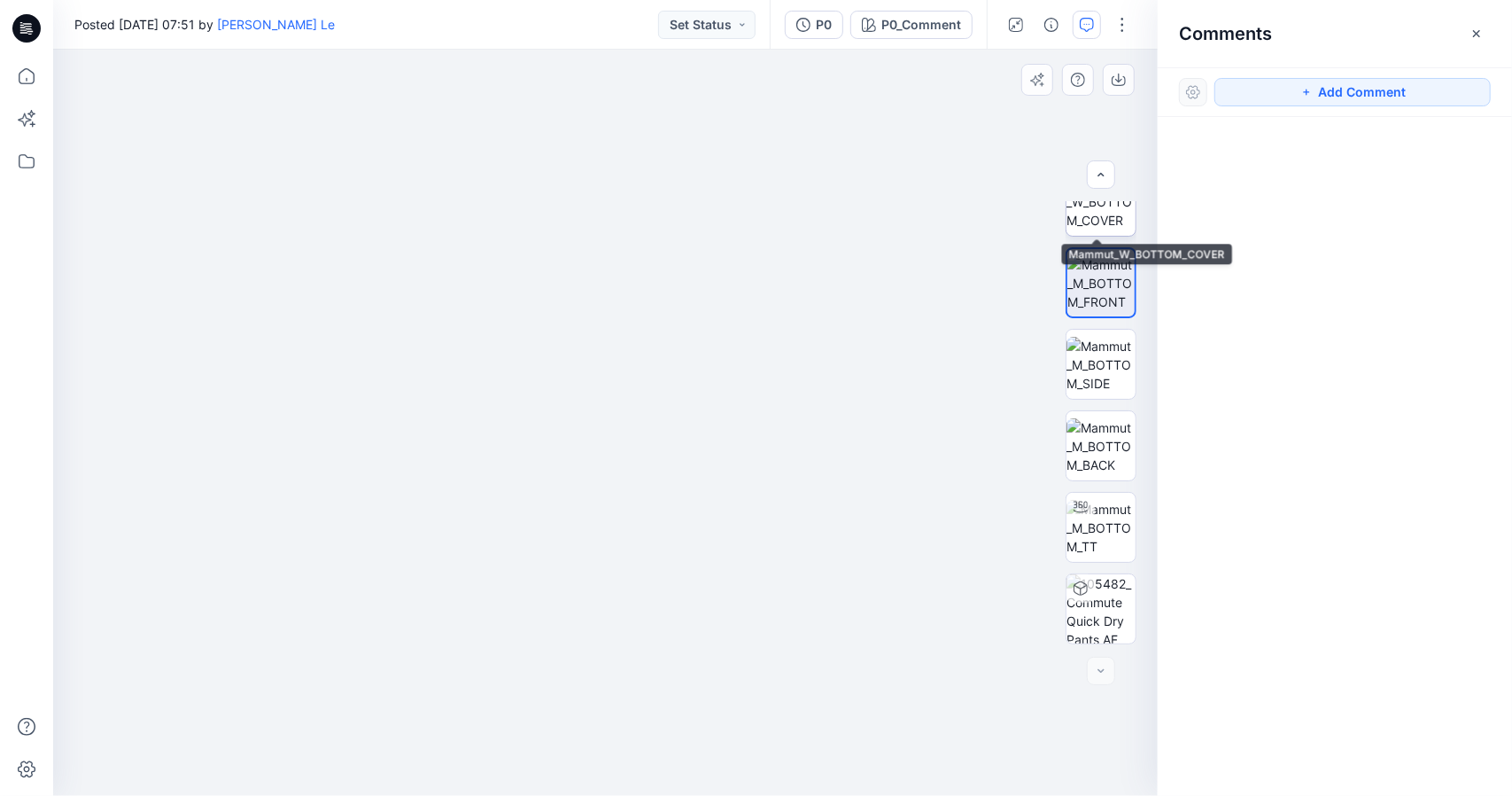
click at [1112, 217] on img at bounding box center [1101, 201] width 69 height 56
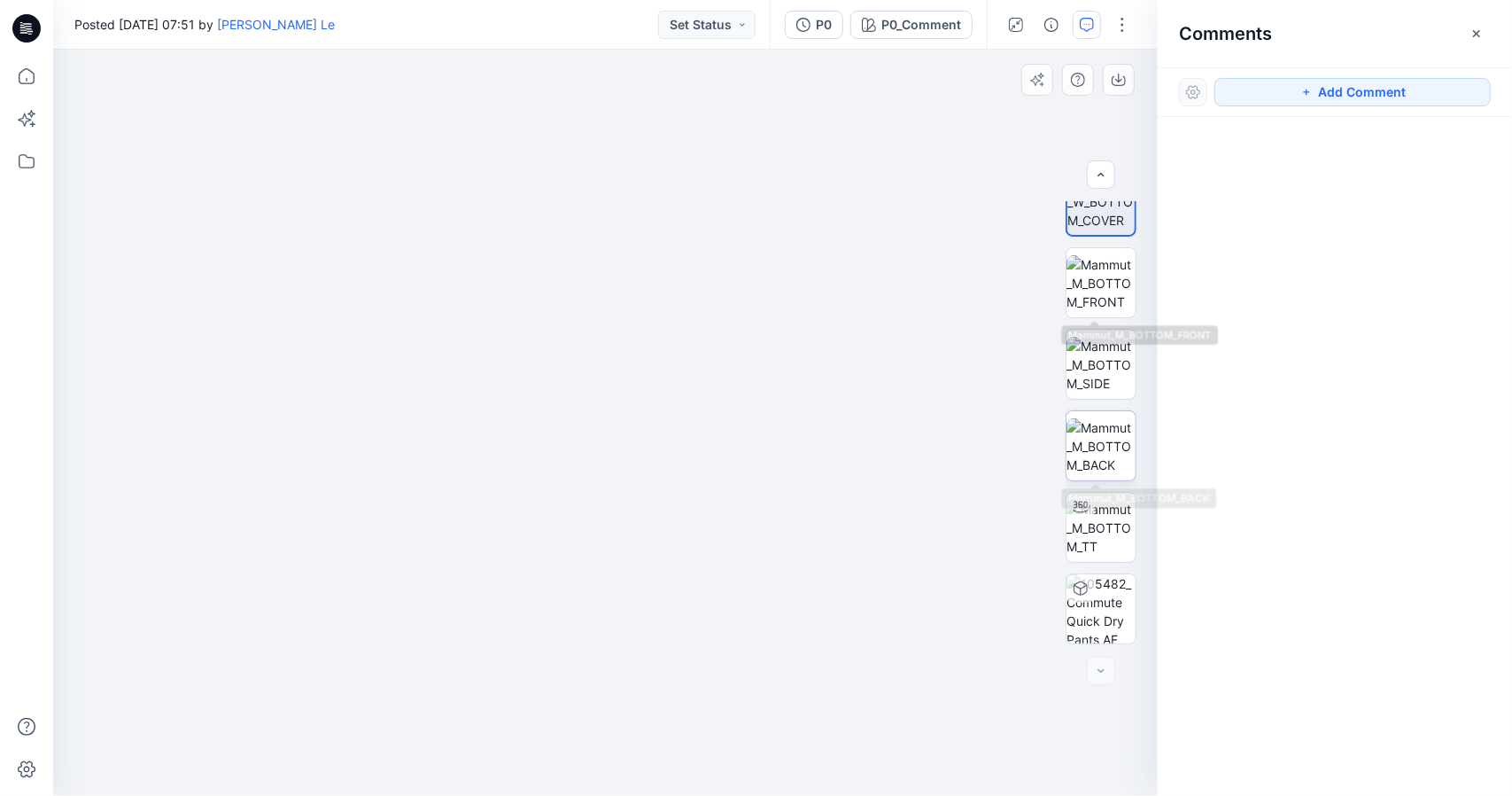
click at [1112, 447] on img at bounding box center [1101, 445] width 69 height 56
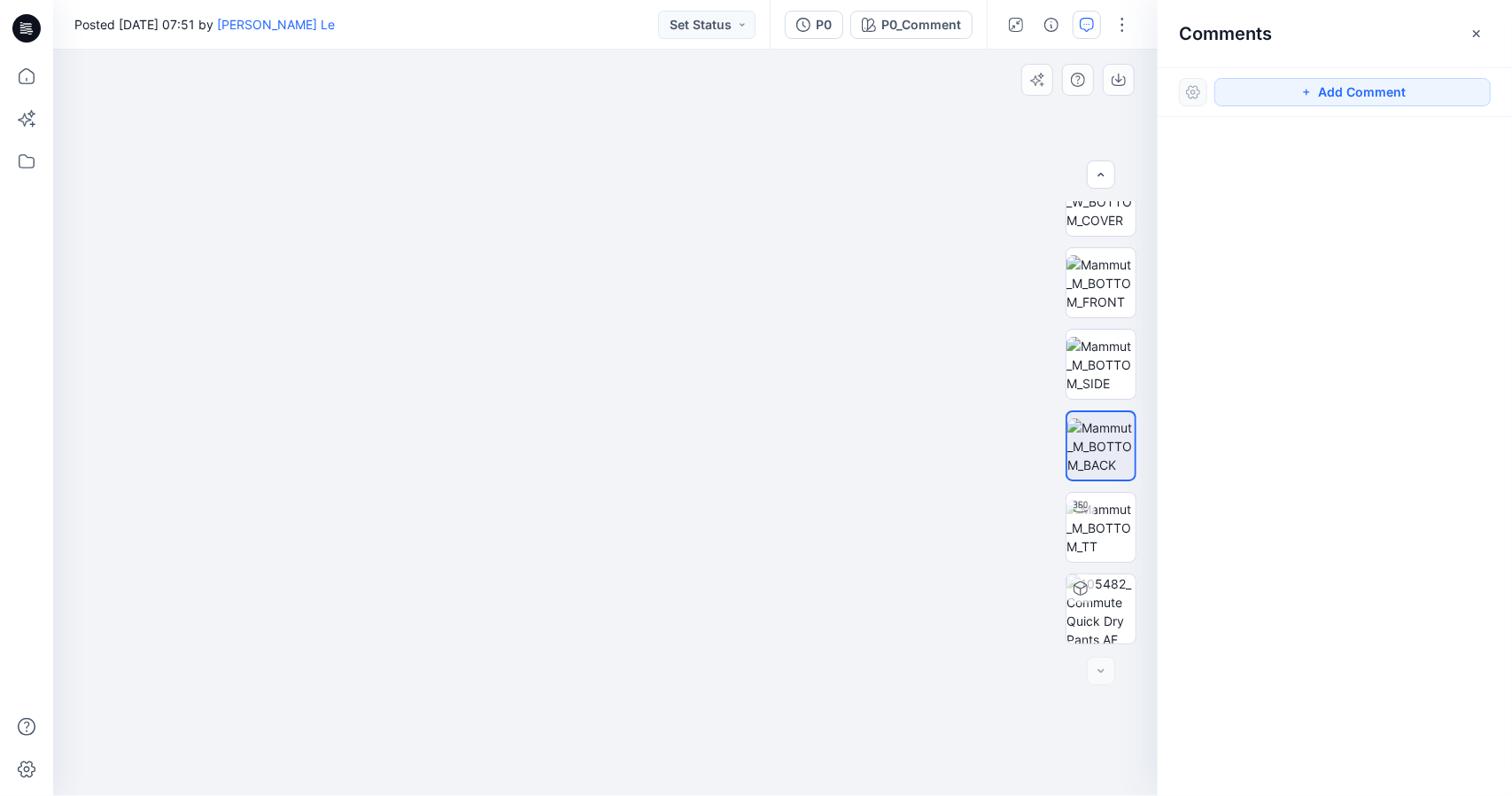
click at [1104, 490] on div at bounding box center [1101, 423] width 71 height 443
click at [1105, 511] on img at bounding box center [1101, 527] width 69 height 56
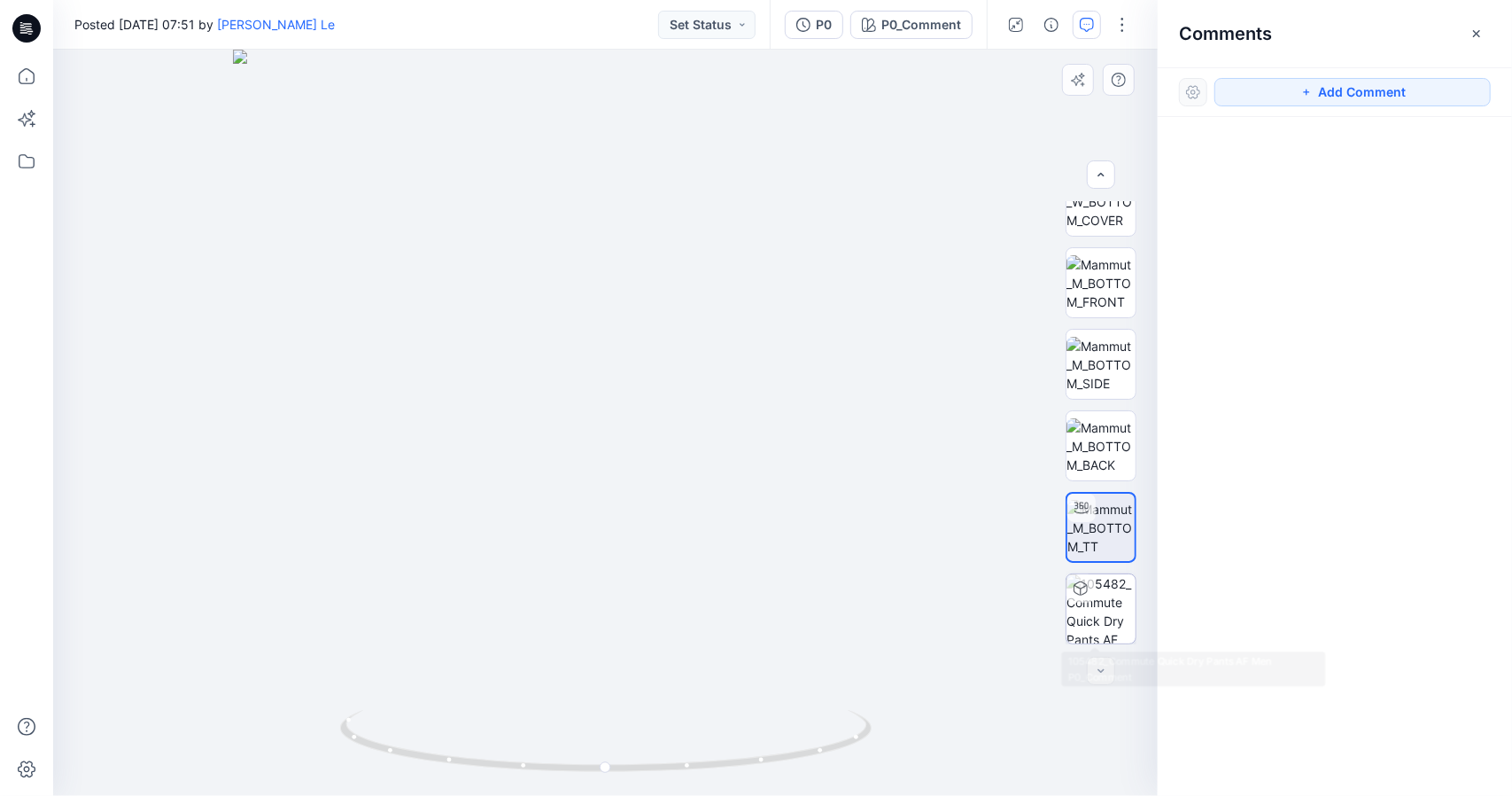
click at [1101, 598] on img at bounding box center [1101, 608] width 69 height 69
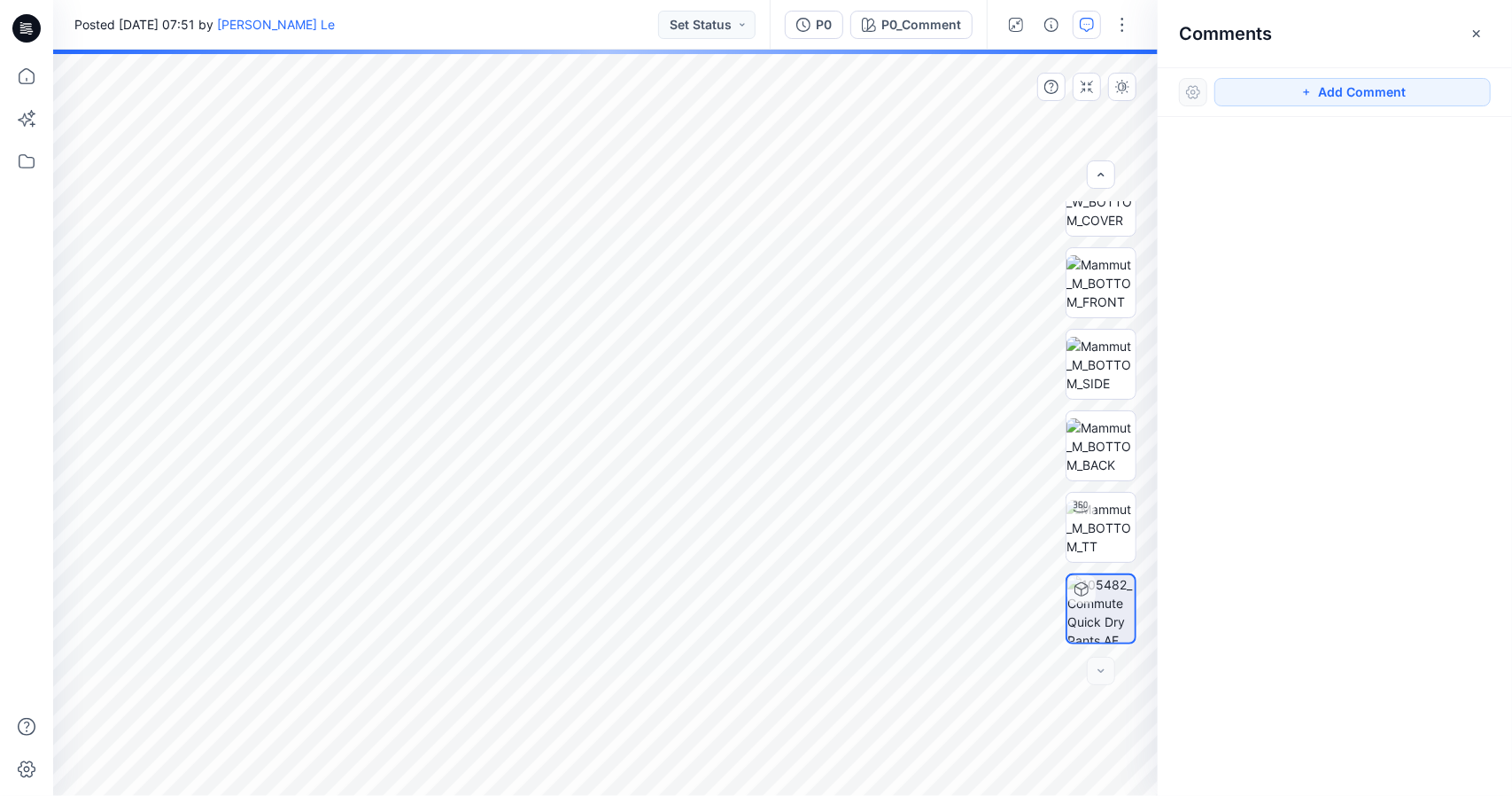
click at [1078, 587] on icon at bounding box center [1081, 589] width 15 height 15
drag, startPoint x: 1108, startPoint y: 613, endPoint x: 1107, endPoint y: 622, distance: 9.1
click at [1107, 622] on img at bounding box center [1101, 608] width 67 height 67
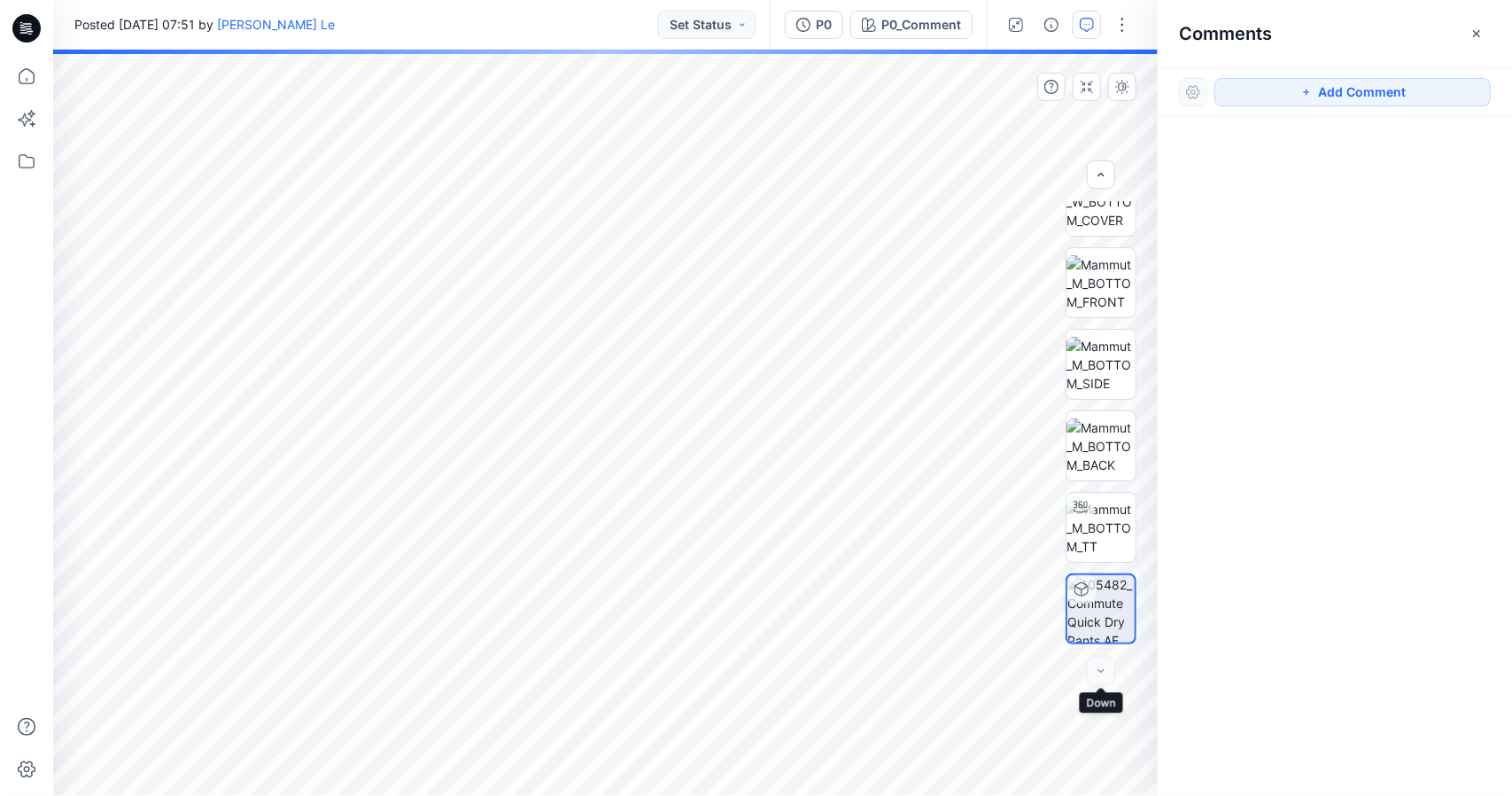
click at [1101, 669] on div at bounding box center [1101, 670] width 28 height 28
click at [1095, 440] on img at bounding box center [1101, 445] width 69 height 56
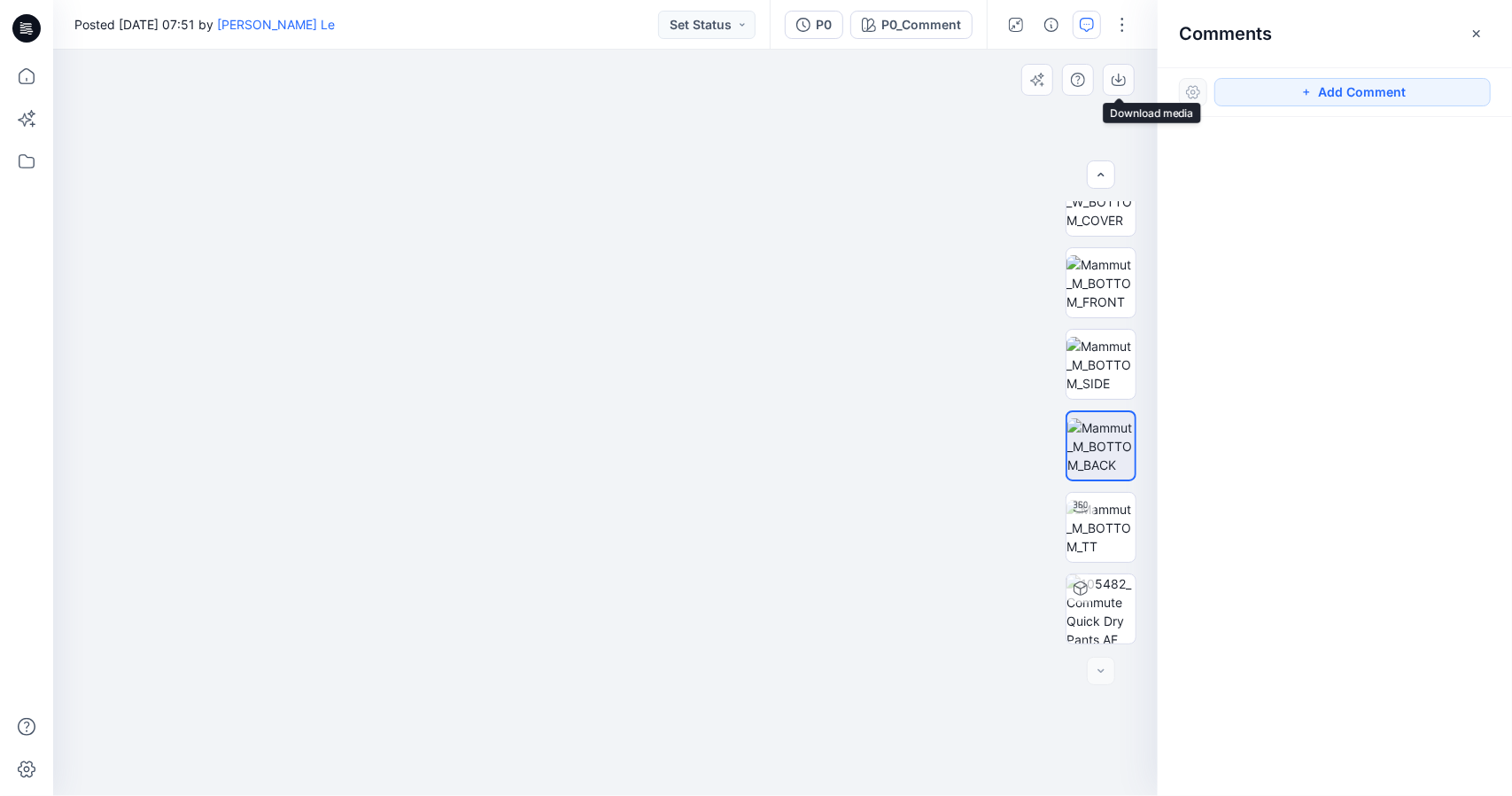
drag, startPoint x: 757, startPoint y: 235, endPoint x: 769, endPoint y: 405, distance: 170.4
click at [769, 405] on img at bounding box center [606, 276] width 1329 height 1037
drag, startPoint x: 777, startPoint y: 402, endPoint x: 783, endPoint y: 446, distance: 44.4
click at [783, 446] on img at bounding box center [618, 362] width 1329 height 867
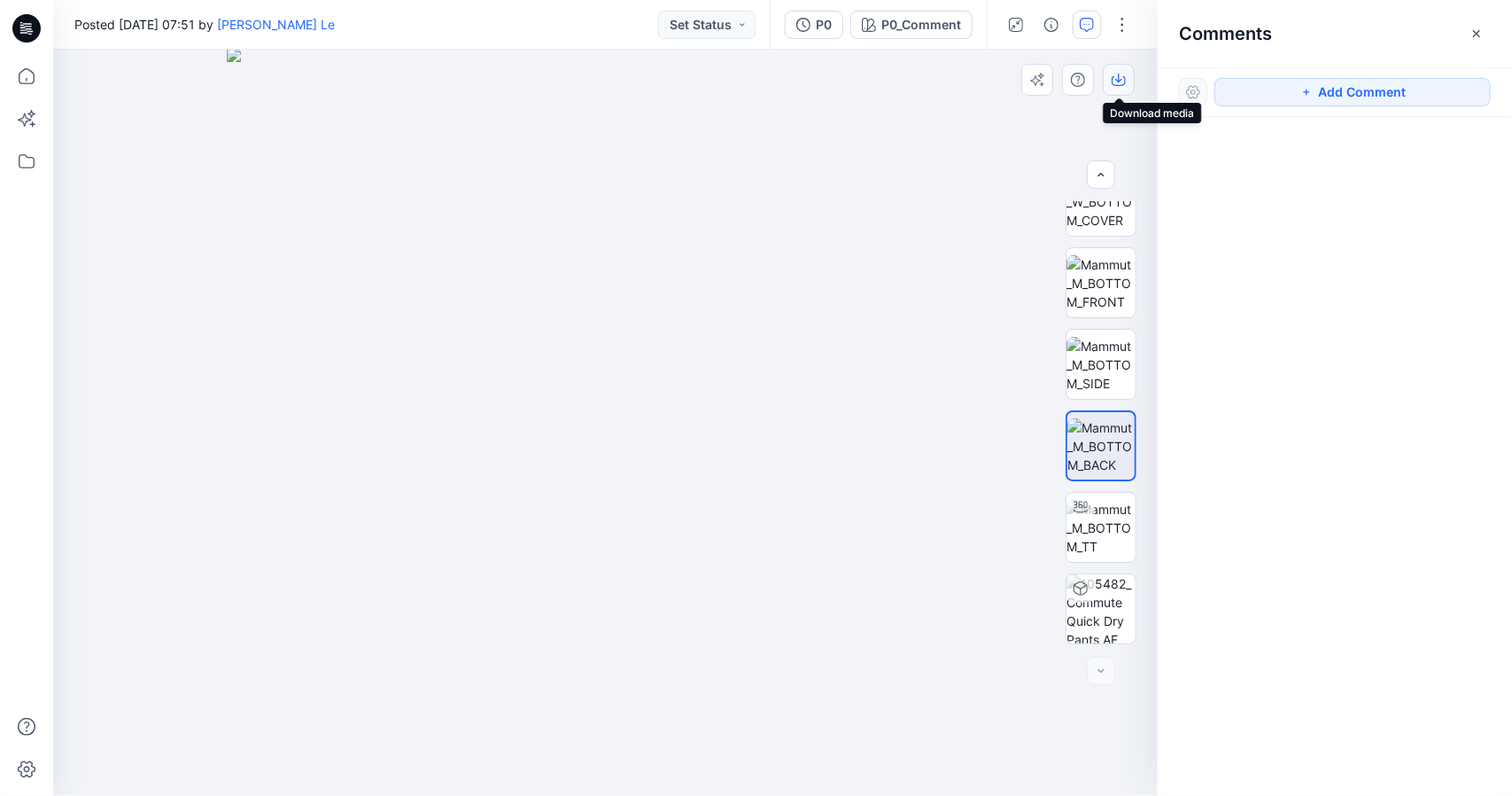
click at [1121, 78] on icon "button" at bounding box center [1118, 79] width 15 height 15
